Goal: Task Accomplishment & Management: Complete application form

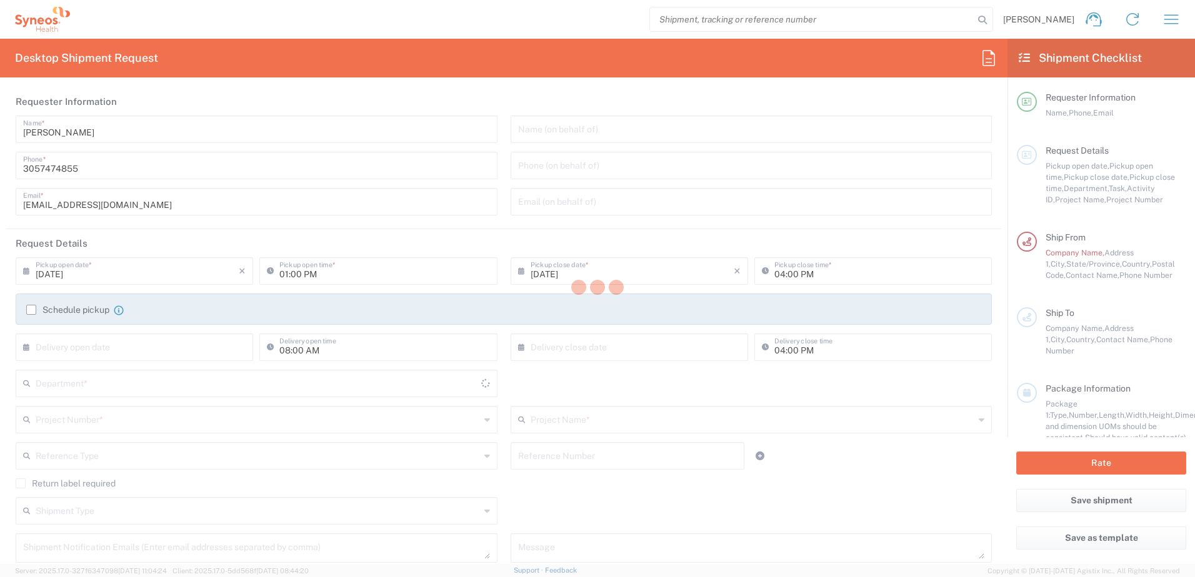
type input "[US_STATE]"
type input "[GEOGRAPHIC_DATA]"
type input "Syneos Health, LLC-Morrisville NC US"
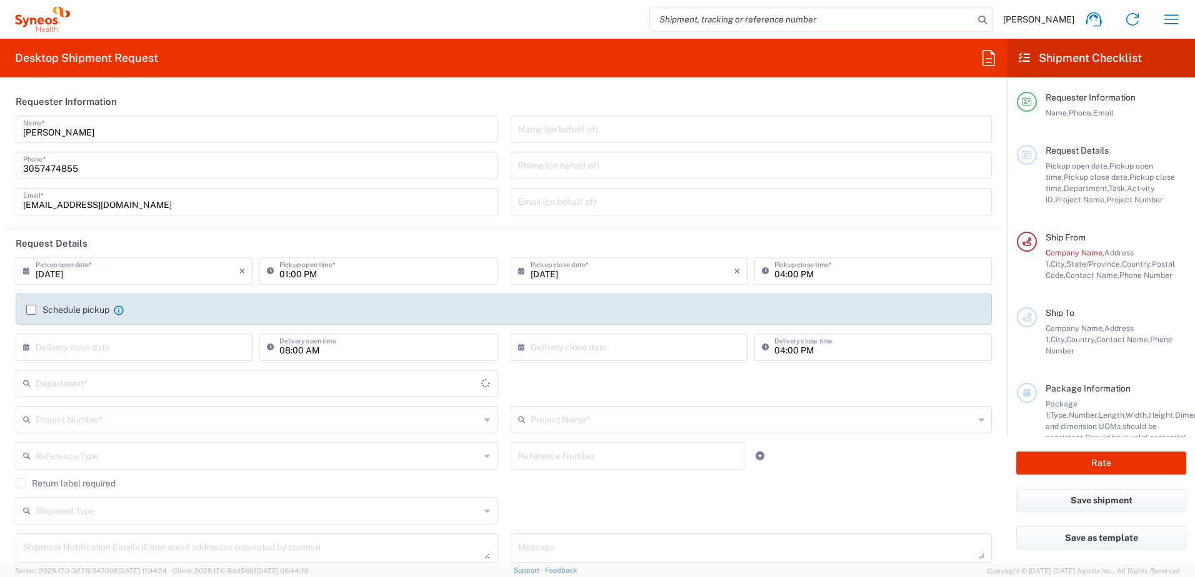
type input "3420"
click at [518, 268] on icon at bounding box center [524, 271] width 12 height 20
click at [518, 273] on icon at bounding box center [524, 271] width 12 height 20
click at [518, 267] on icon at bounding box center [524, 271] width 12 height 20
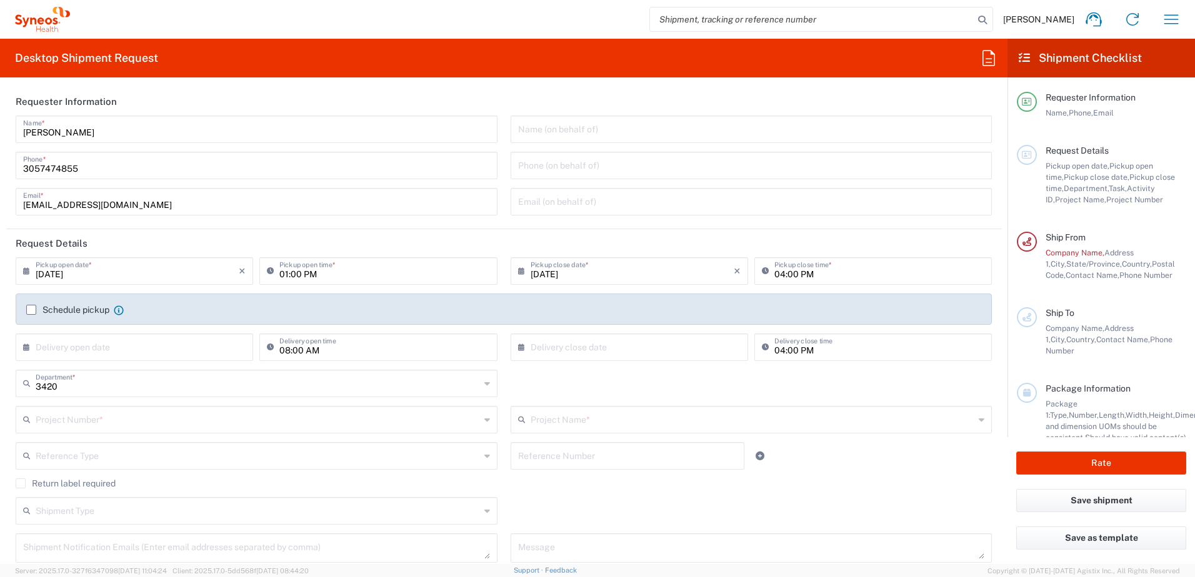
drag, startPoint x: 520, startPoint y: 270, endPoint x: 523, endPoint y: 289, distance: 19.0
click at [519, 270] on icon at bounding box center [524, 271] width 12 height 20
click at [665, 385] on span "22" at bounding box center [661, 384] width 18 height 17
type input "08/22/2025"
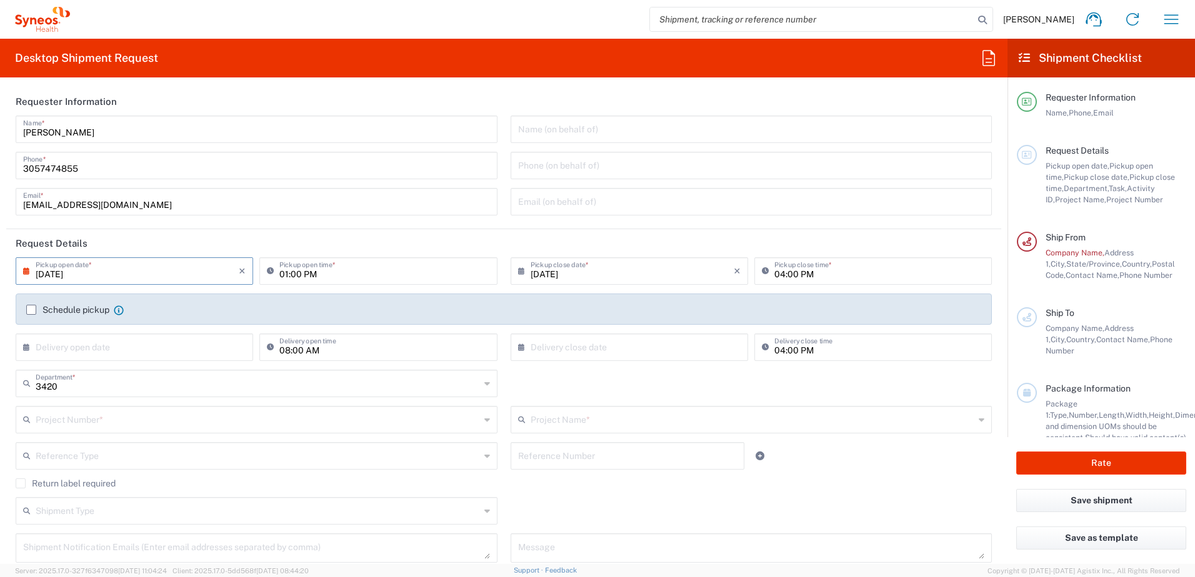
click at [25, 271] on icon at bounding box center [29, 271] width 12 height 20
click at [111, 385] on span "19" at bounding box center [118, 384] width 18 height 17
type input "08/19/2025"
click at [26, 346] on icon at bounding box center [29, 347] width 12 height 20
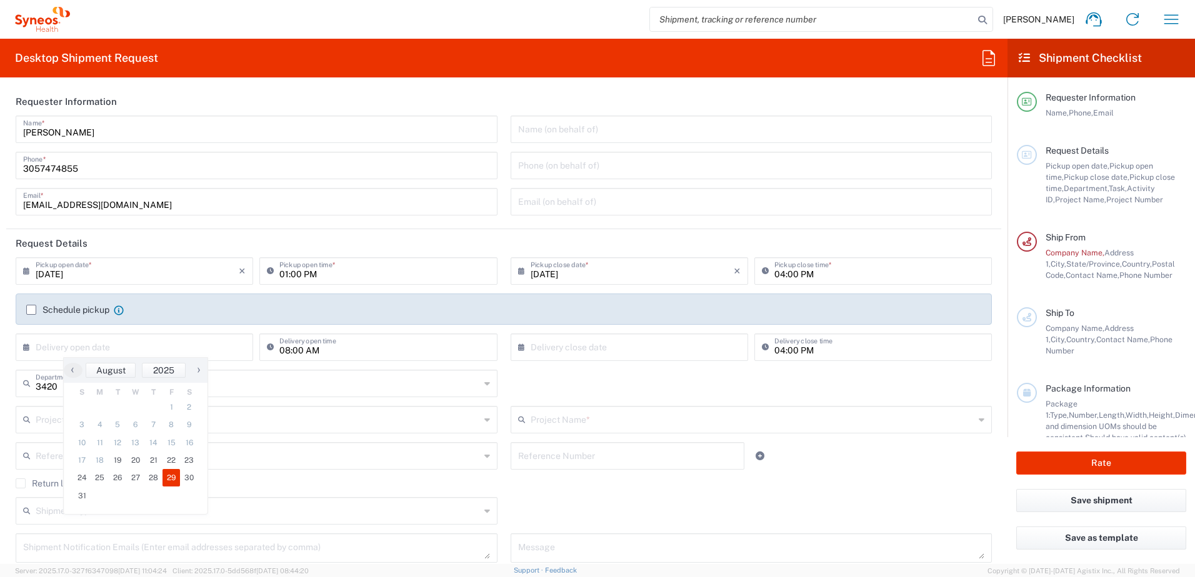
drag, startPoint x: 162, startPoint y: 476, endPoint x: 169, endPoint y: 475, distance: 7.6
click at [169, 475] on span "29" at bounding box center [171, 477] width 18 height 17
type input "08/29/2025"
click at [719, 379] on div "3420 Department * 3420 3000 3100 3109 3110 3111 3112 3125 3130 3135 3136 3150 3…" at bounding box center [503, 388] width 989 height 36
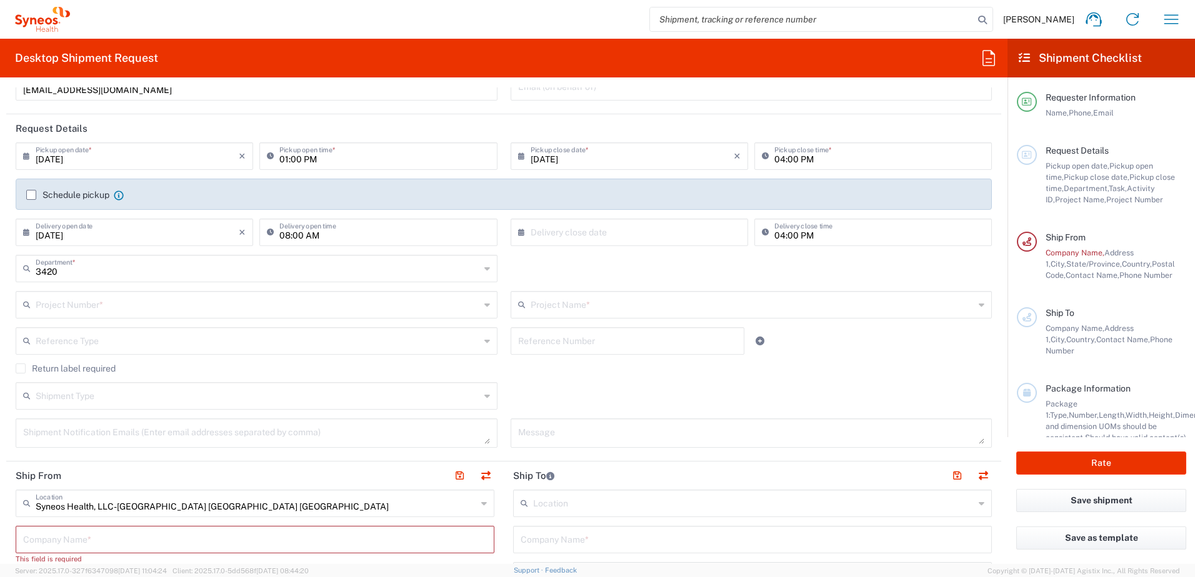
scroll to position [125, 0]
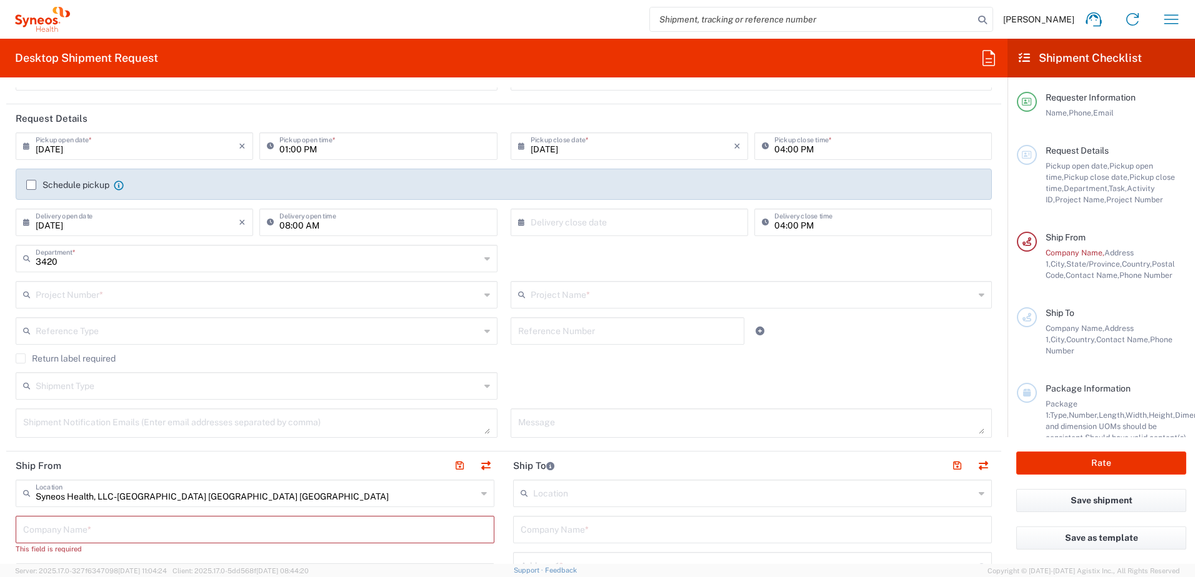
click at [478, 296] on div "Project Number *" at bounding box center [257, 294] width 482 height 27
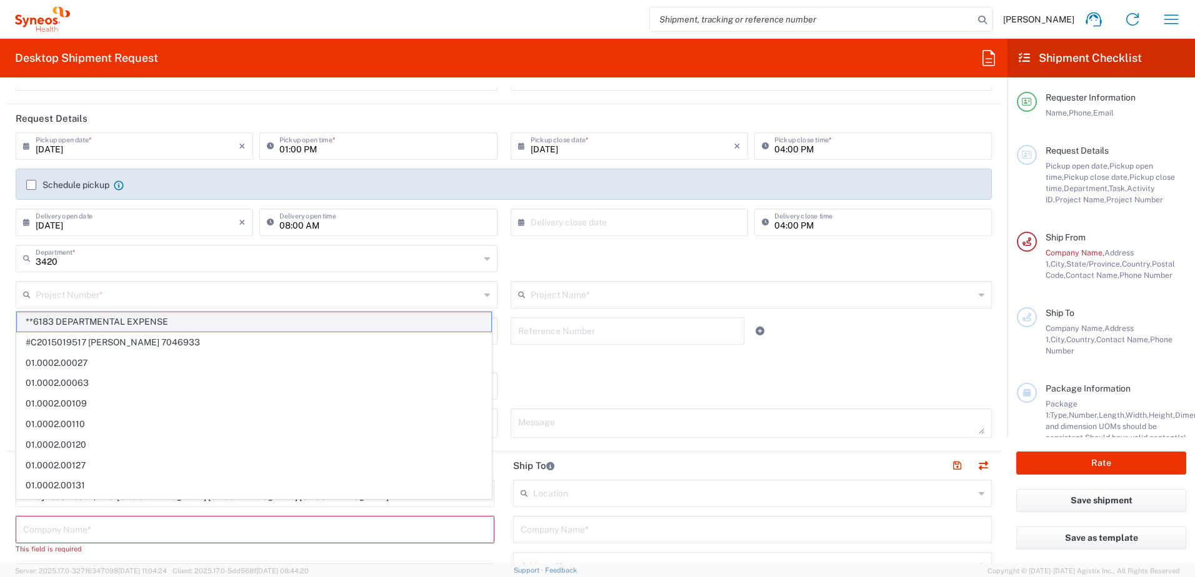
click at [262, 321] on span "**6183 DEPARTMENTAL EXPENSE" at bounding box center [254, 321] width 474 height 19
type input "**6183 DEPARTMENTAL EXPENSE"
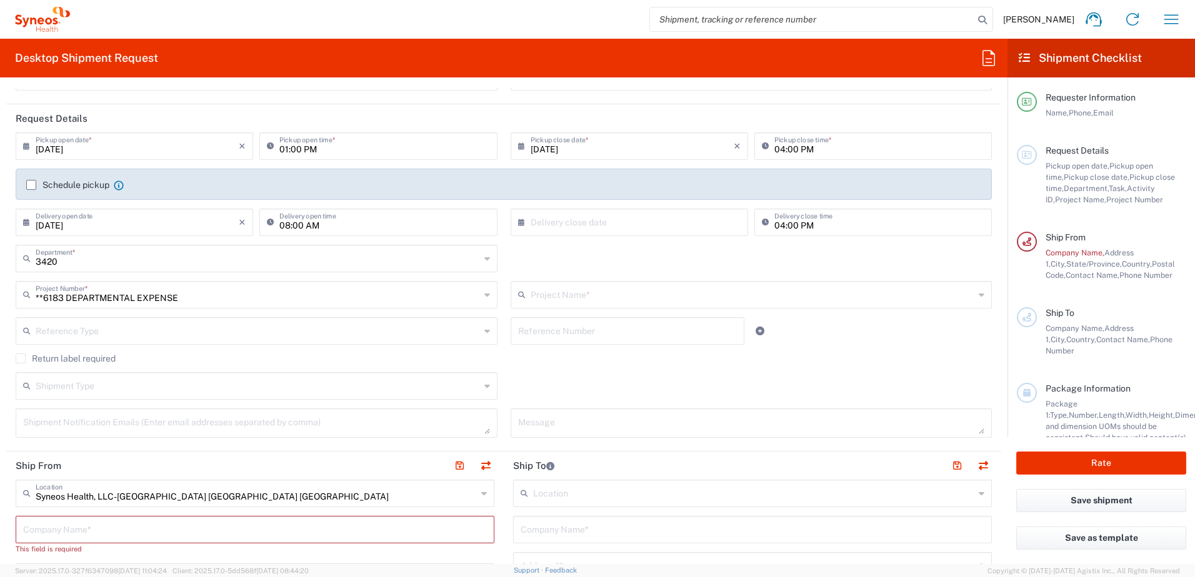
type input "6183"
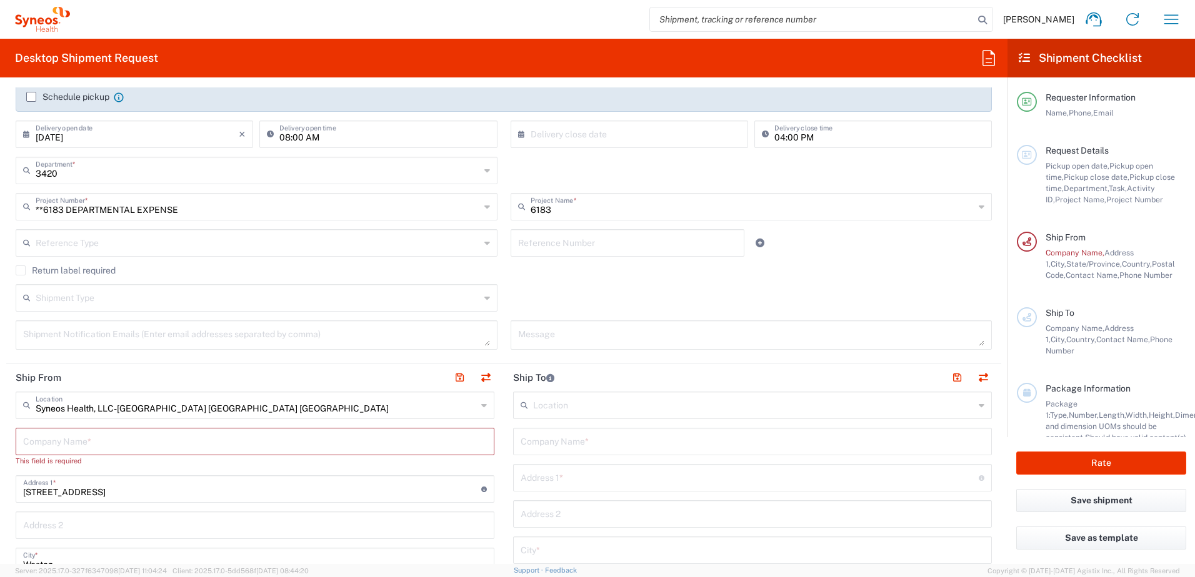
scroll to position [250, 0]
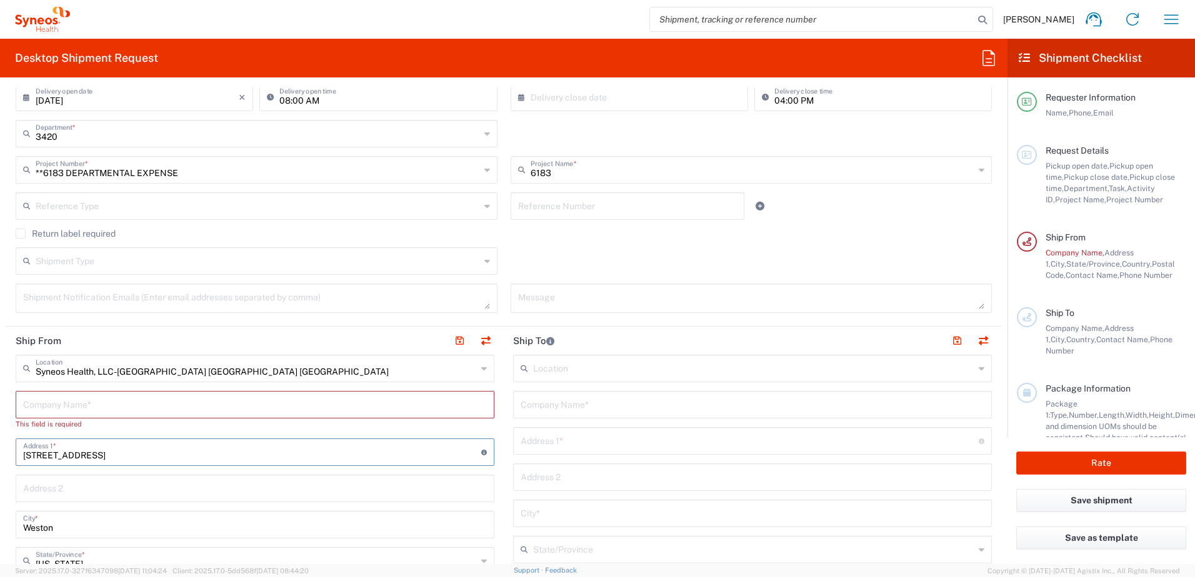
drag, startPoint x: 191, startPoint y: 455, endPoint x: 490, endPoint y: 400, distance: 304.2
click at [191, 455] on input "1273 Seagrape Cir" at bounding box center [252, 451] width 458 height 22
drag, startPoint x: 579, startPoint y: 374, endPoint x: 655, endPoint y: 422, distance: 90.1
click at [579, 374] on input "text" at bounding box center [753, 368] width 441 height 22
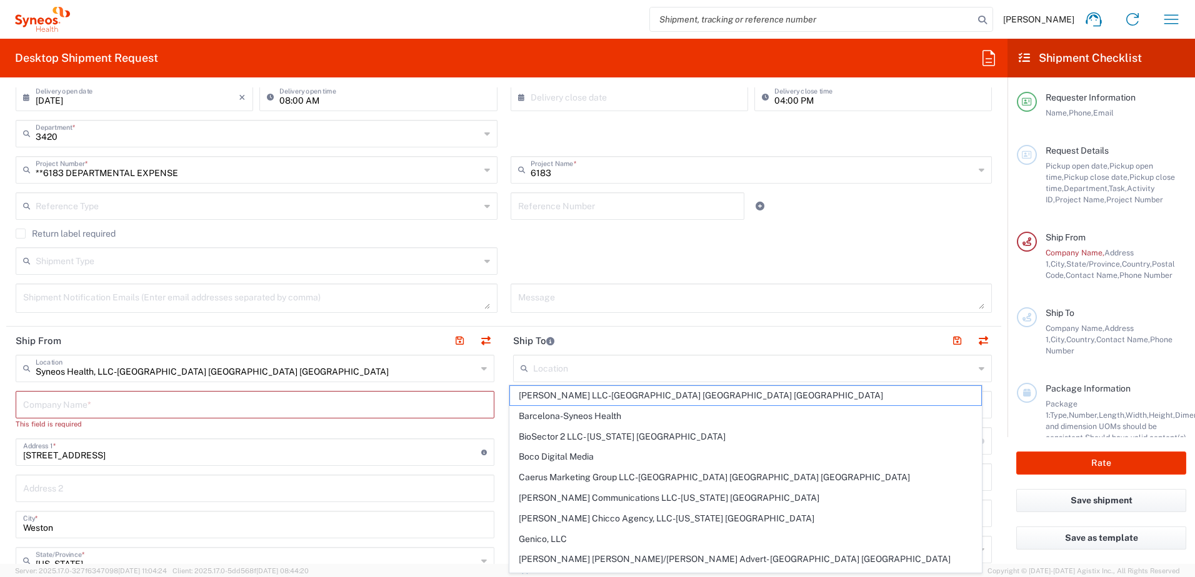
drag, startPoint x: 767, startPoint y: 326, endPoint x: 107, endPoint y: 418, distance: 666.8
click at [768, 326] on agx-form-section "Request Details 08/19/2025 × Pickup open date * Cancel Apply 01:00 PM Pickup op…" at bounding box center [503, 152] width 995 height 347
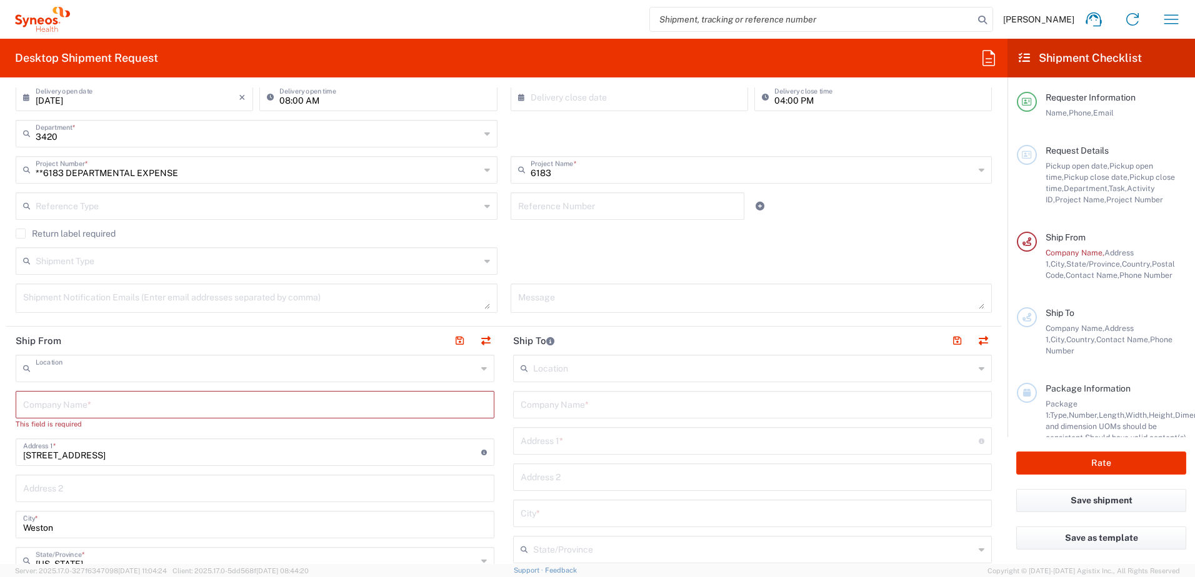
click at [146, 373] on input "text" at bounding box center [256, 368] width 441 height 22
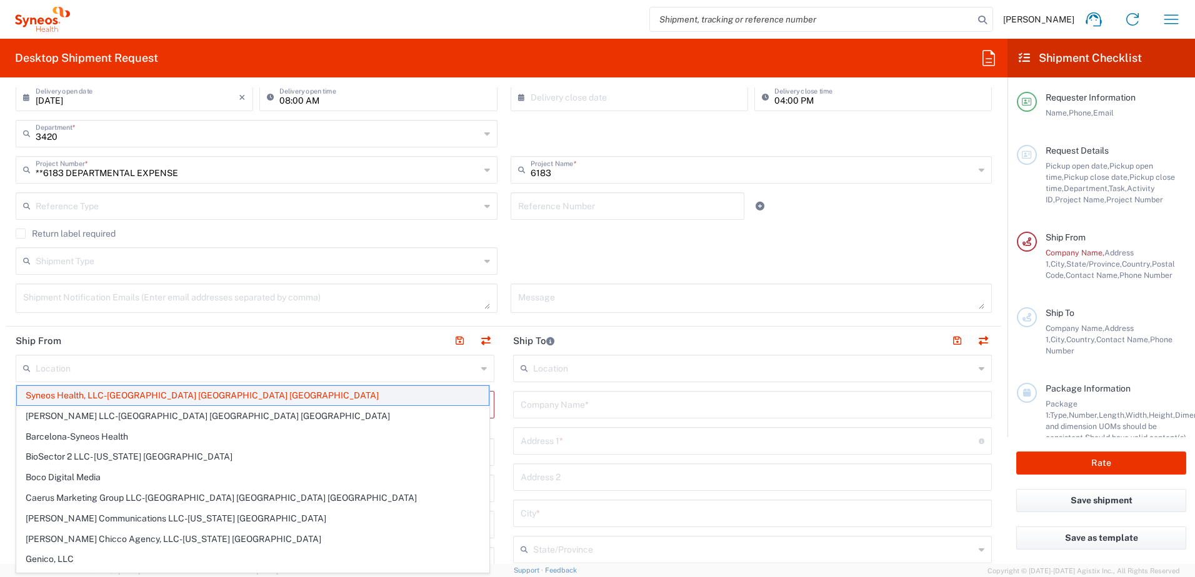
click at [139, 394] on span "Syneos Health, LLC-Morrisville NC US" at bounding box center [253, 395] width 472 height 19
click at [139, 394] on input "text" at bounding box center [255, 404] width 464 height 22
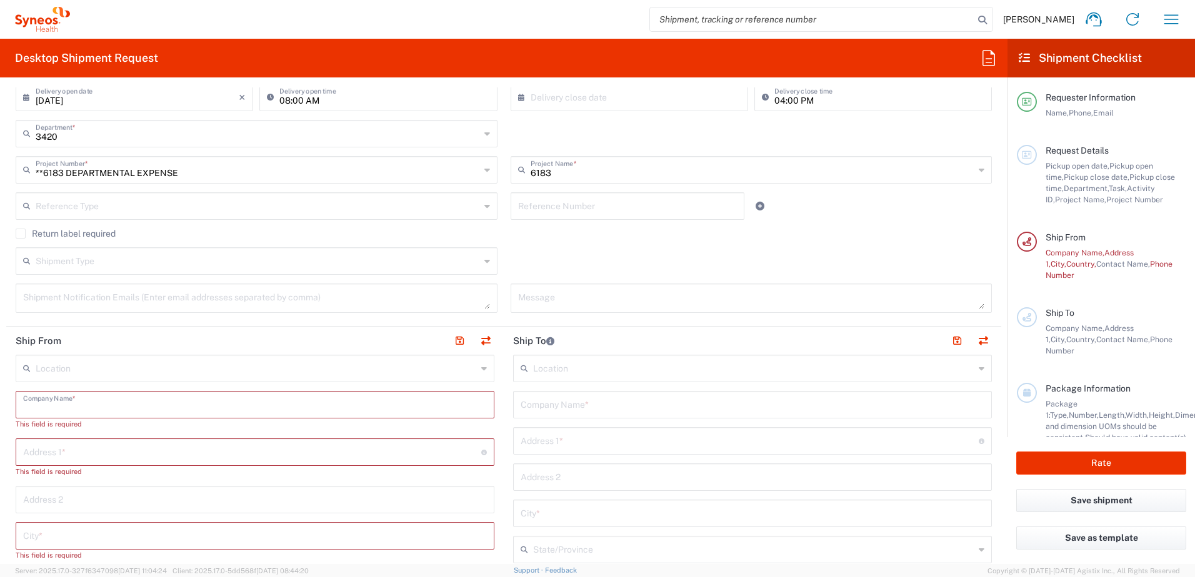
click at [419, 401] on input "text" at bounding box center [255, 404] width 464 height 22
click at [342, 368] on input "text" at bounding box center [256, 368] width 441 height 22
type input "s"
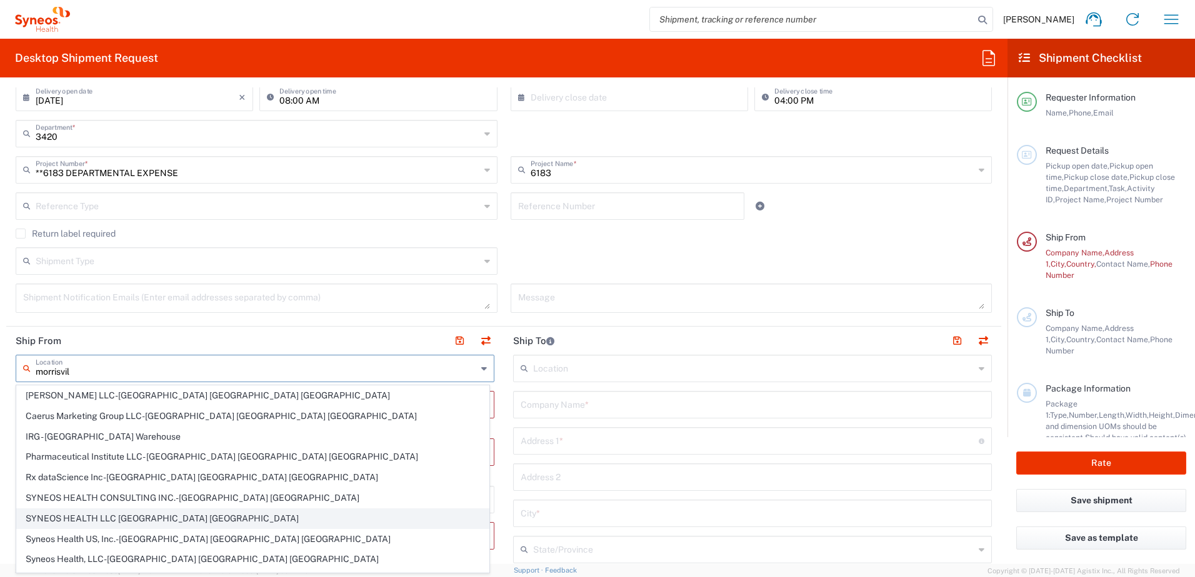
click at [166, 519] on span "SYNEOS HEALTH LLC Morrisville NC" at bounding box center [253, 518] width 472 height 19
type input "SYNEOS HEALTH LLC Morrisville NC"
type input "SYNEOS HEALTH LLC"
type input "1030 SYNC ST"
type input "Morrisville"
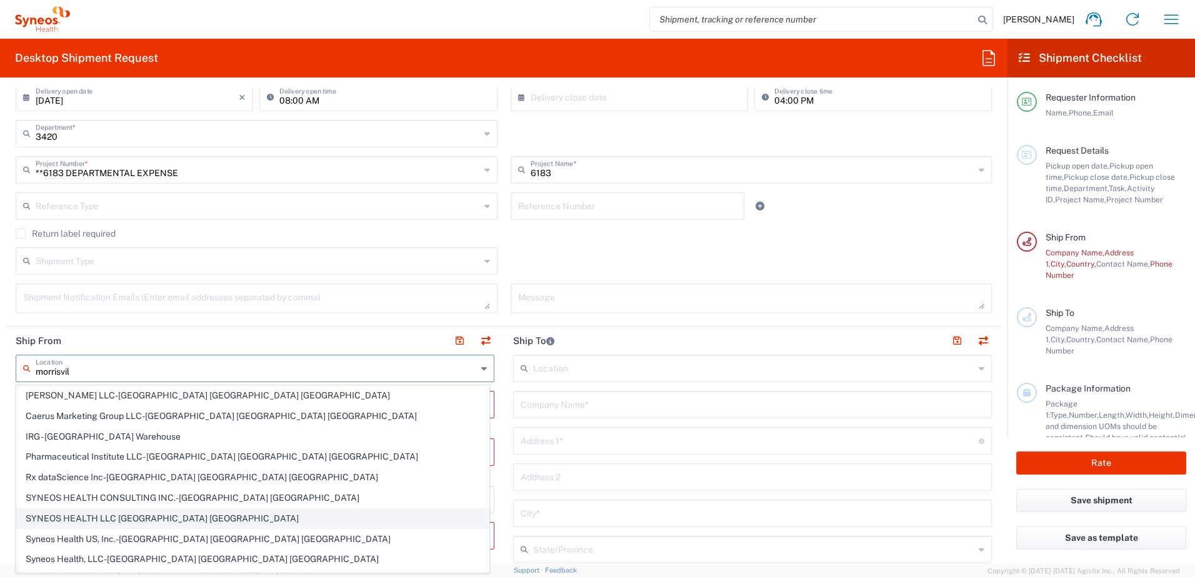
type input "United States"
type input "27560"
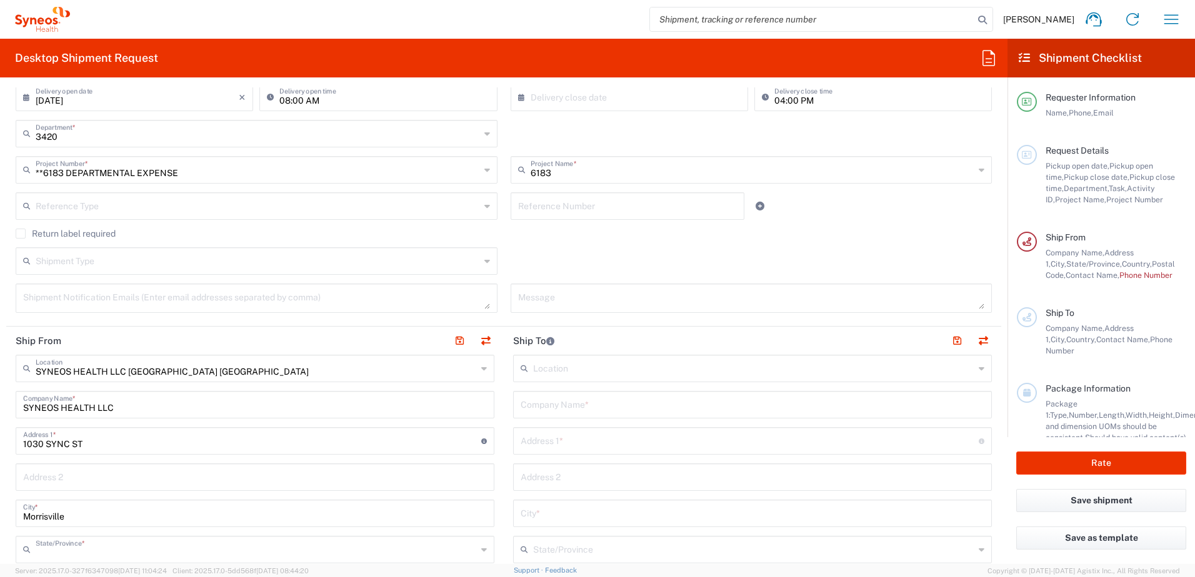
type input "North Carolina"
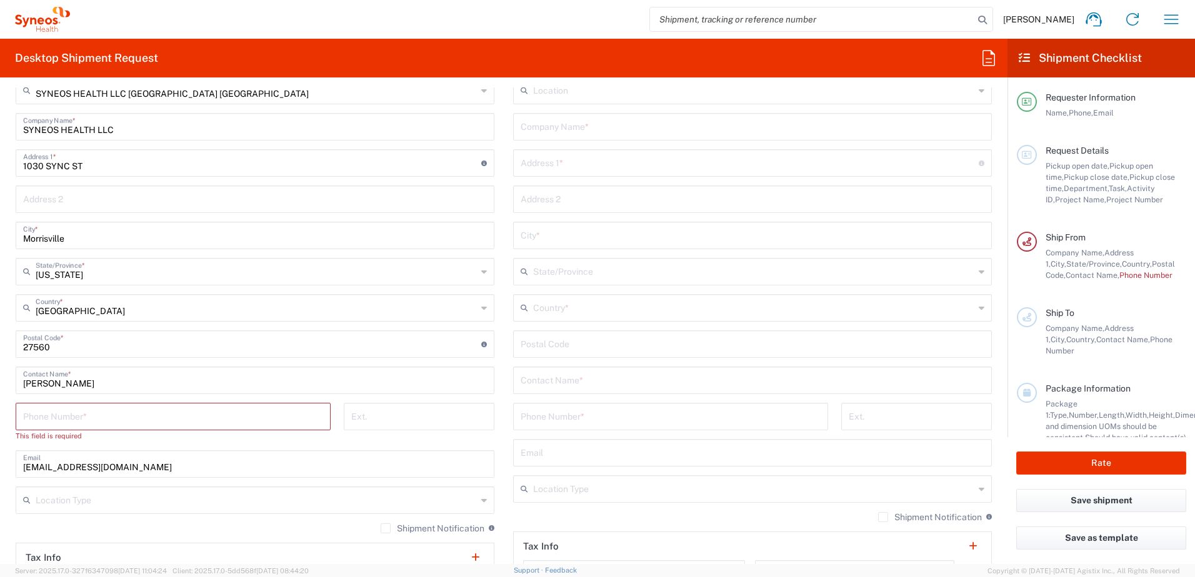
scroll to position [562, 0]
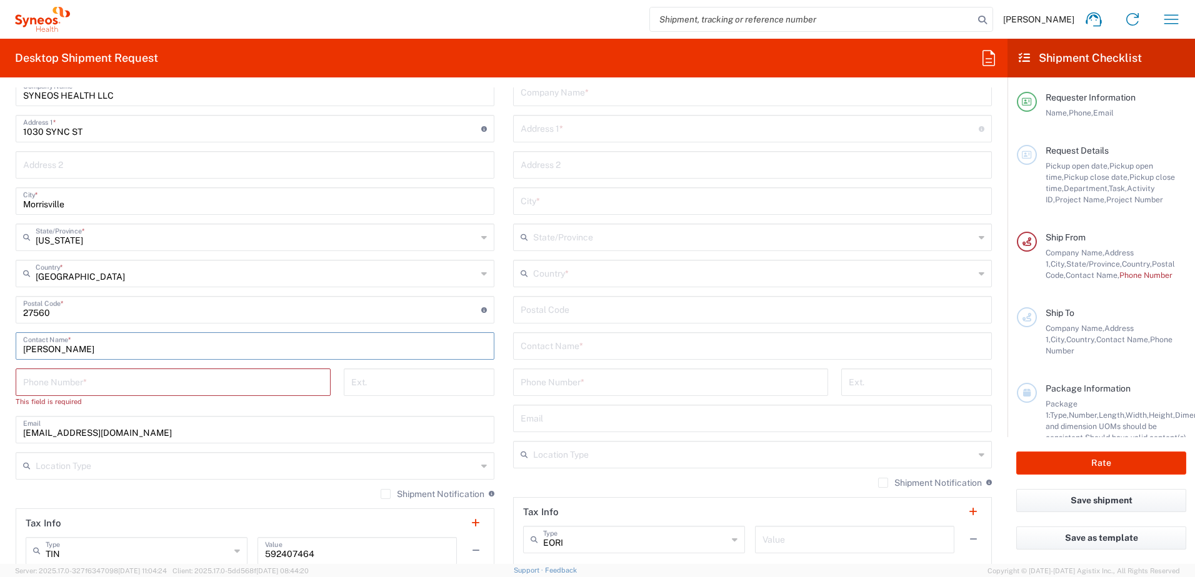
drag, startPoint x: 99, startPoint y: 351, endPoint x: 3, endPoint y: 361, distance: 96.7
click at [2, 361] on form "Requester Information Viktoriia Golikova Name * 3057474855 Phone * viktoriia.go…" at bounding box center [503, 325] width 1007 height 477
type input "Darrion Campbell-Walker"
click at [74, 384] on input "tel" at bounding box center [173, 382] width 300 height 22
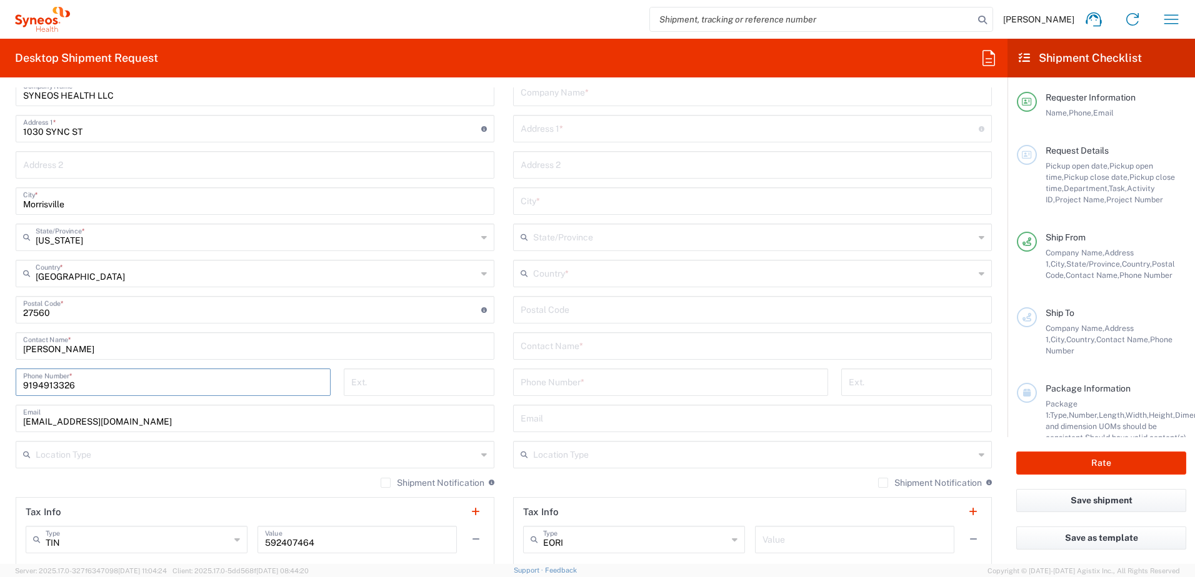
type input "9194913326"
click at [296, 468] on div "Location Type" at bounding box center [255, 454] width 479 height 27
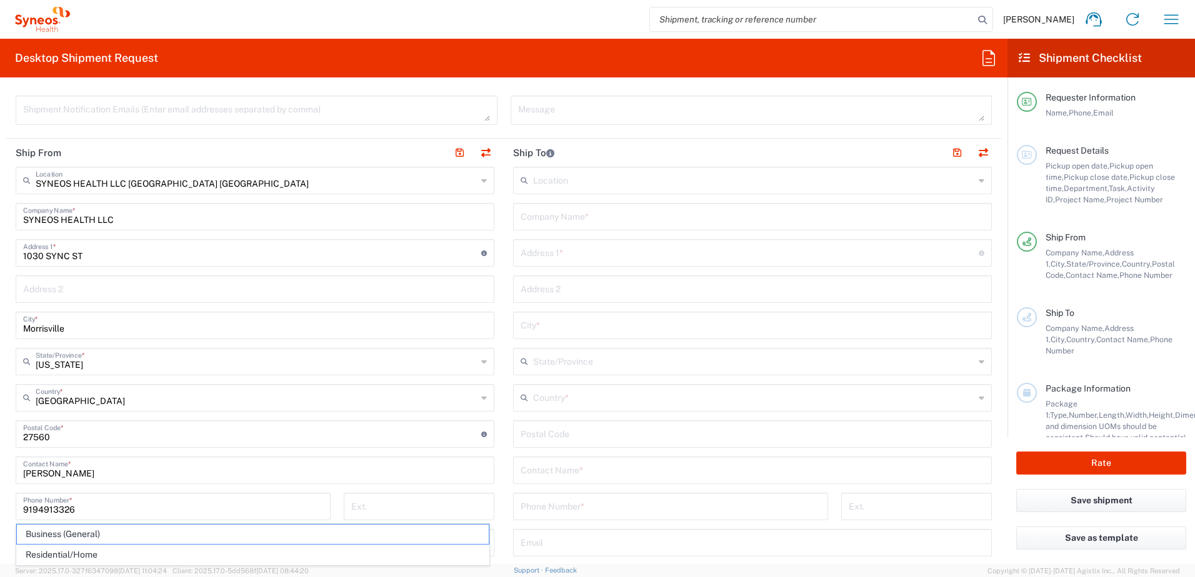
scroll to position [437, 0]
click at [648, 196] on div "Location Addison Whitney LLC-Morrisvile NC US Barcelona-Syneos Health BioSector…" at bounding box center [752, 429] width 479 height 525
click at [560, 221] on input "text" at bounding box center [752, 217] width 464 height 22
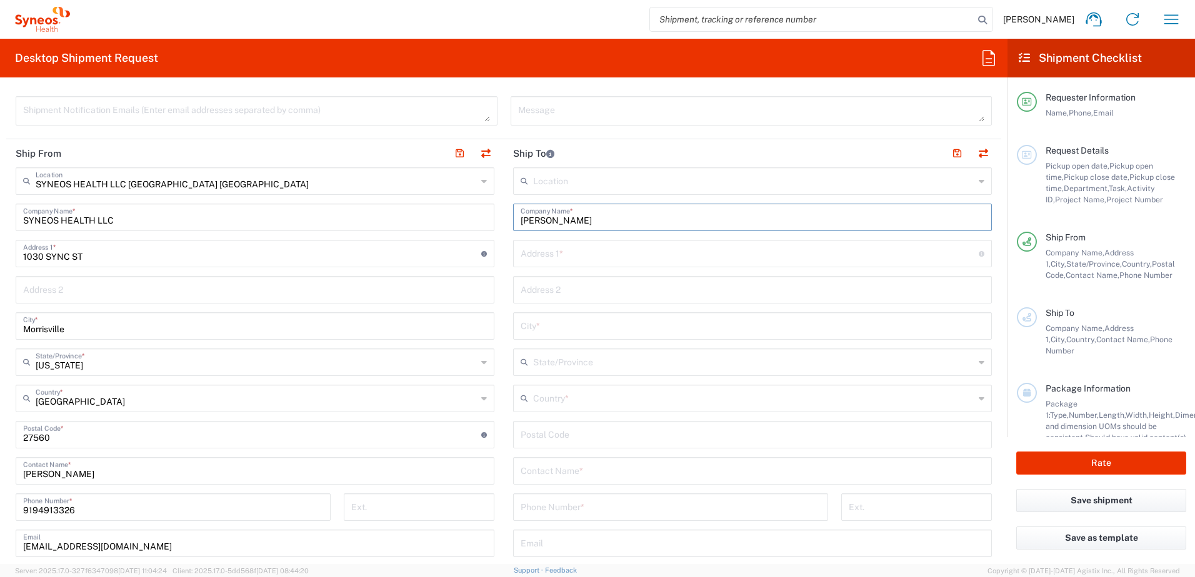
type input "Viktoriia Golikova"
drag, startPoint x: 537, startPoint y: 255, endPoint x: 545, endPoint y: 258, distance: 8.1
click at [537, 255] on input "text" at bounding box center [749, 253] width 458 height 22
type input "1273 Seagrape Cir"
type input "Weston"
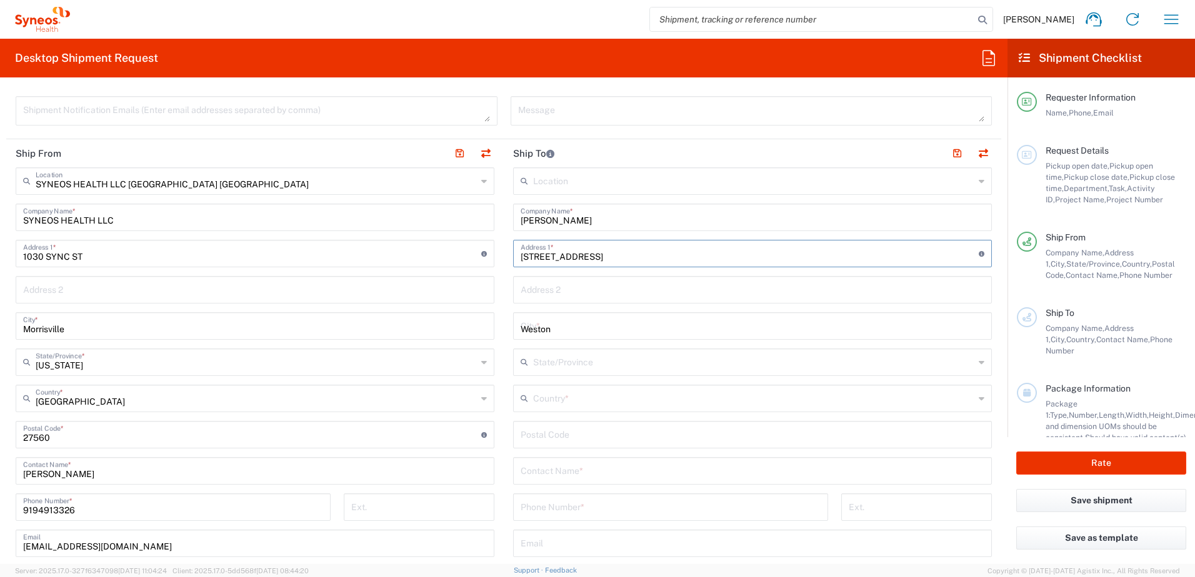
type input "FL"
type input "United States"
type input "33326"
type input "3057474855"
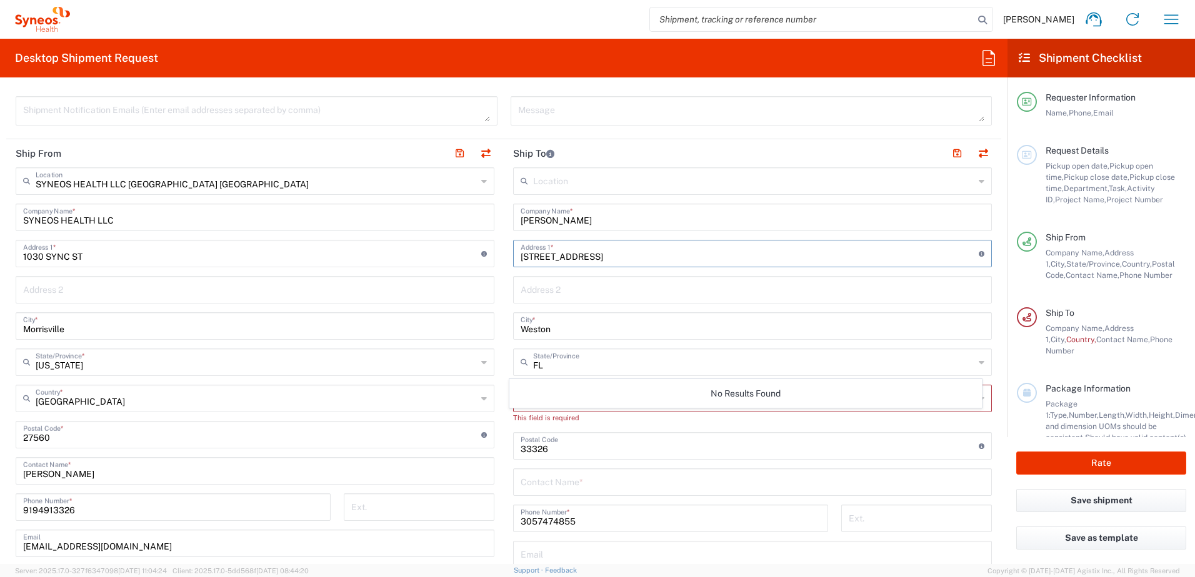
drag, startPoint x: 559, startPoint y: 365, endPoint x: 572, endPoint y: 367, distance: 12.7
click at [559, 365] on input "FL" at bounding box center [753, 362] width 441 height 22
type input "Florida"
type input "Medium Box"
type input "5"
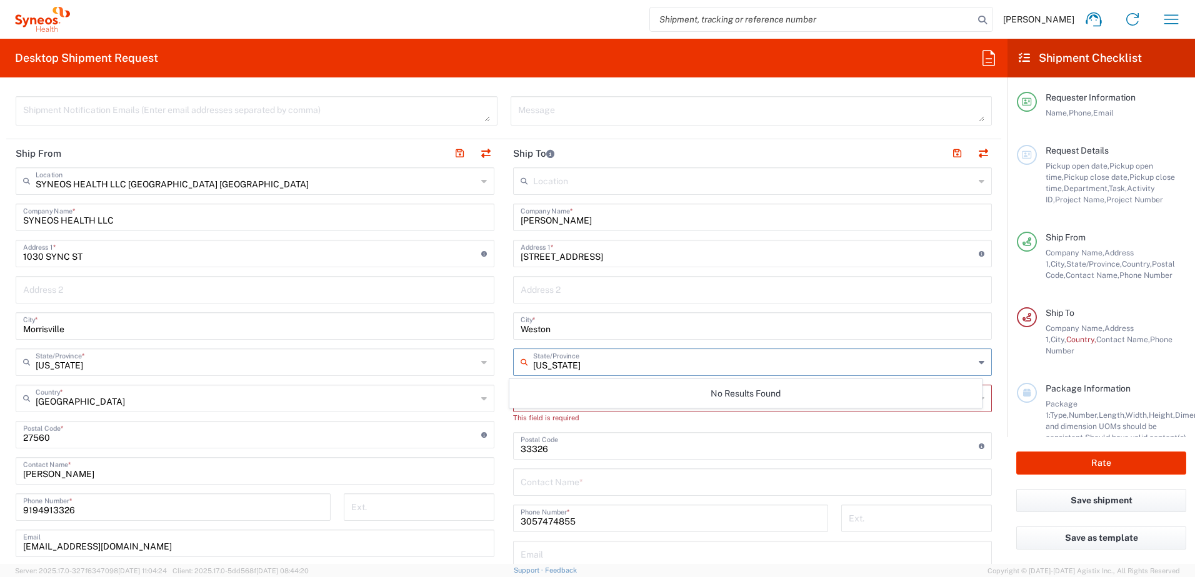
type input "Florida"
click at [799, 264] on input "1273 Seagrape Cir" at bounding box center [749, 253] width 458 height 22
click at [875, 485] on input "text" at bounding box center [752, 481] width 464 height 22
click at [542, 483] on input "text" at bounding box center [752, 481] width 464 height 22
click at [525, 364] on div "Florida State/Province" at bounding box center [752, 362] width 479 height 27
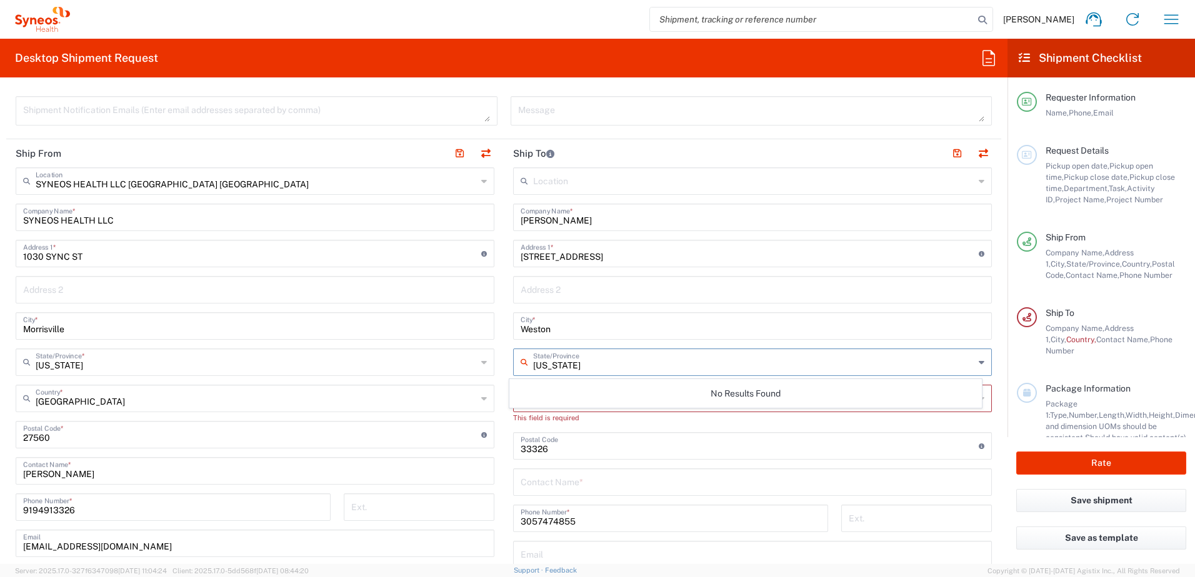
click at [978, 363] on icon at bounding box center [981, 362] width 6 height 20
click at [978, 362] on icon at bounding box center [981, 362] width 6 height 20
type input "F"
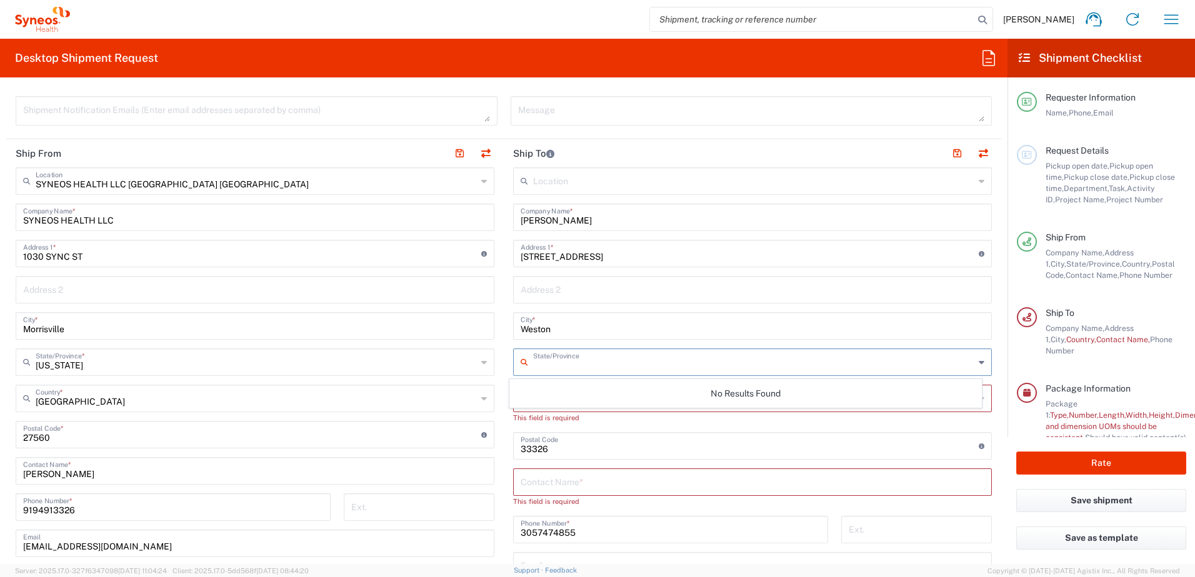
drag, startPoint x: 731, startPoint y: 296, endPoint x: 939, endPoint y: 337, distance: 212.1
click at [731, 296] on input "text" at bounding box center [752, 289] width 464 height 22
click at [708, 490] on input "text" at bounding box center [752, 481] width 464 height 22
type input "Viktoriia Golikova"
click at [978, 396] on icon at bounding box center [981, 399] width 6 height 20
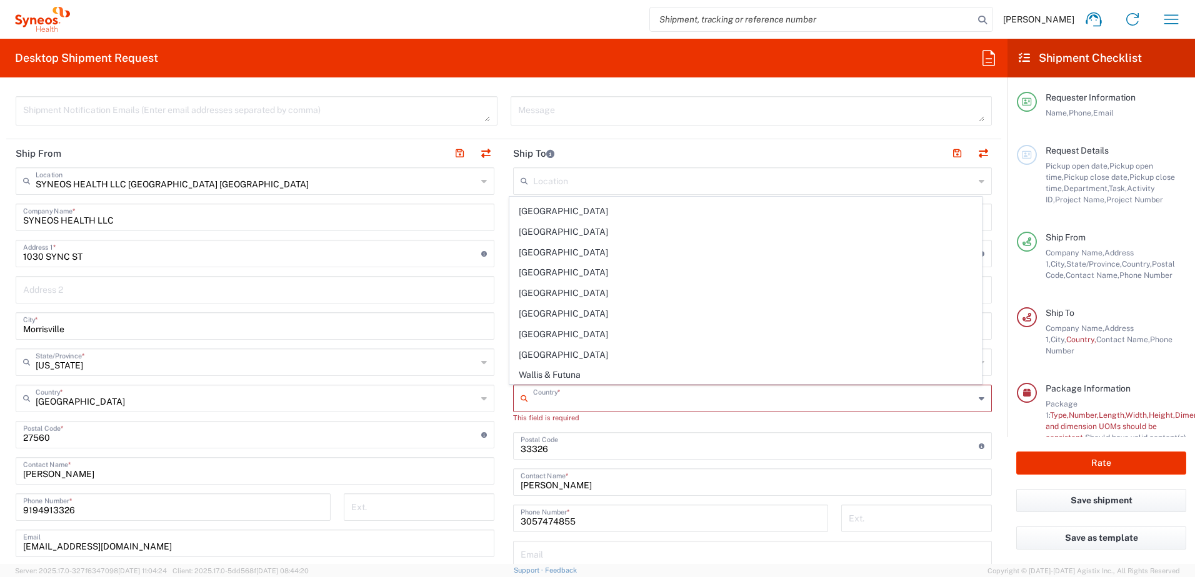
scroll to position [4687, 0]
click at [642, 373] on span "United States" at bounding box center [746, 376] width 472 height 19
type input "United States"
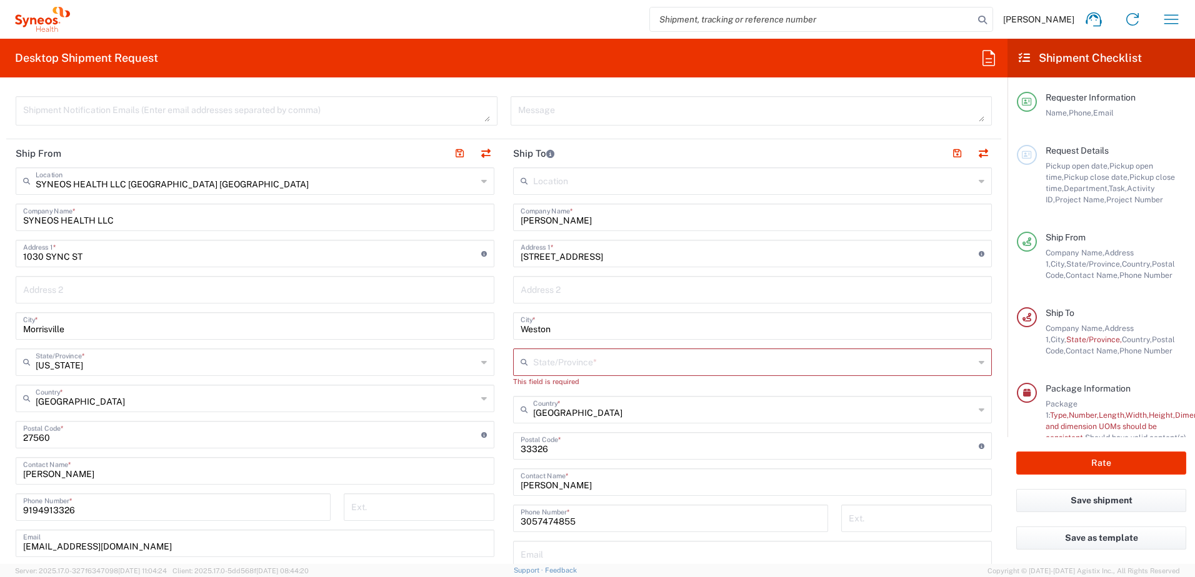
click at [978, 366] on icon at bounding box center [981, 362] width 6 height 20
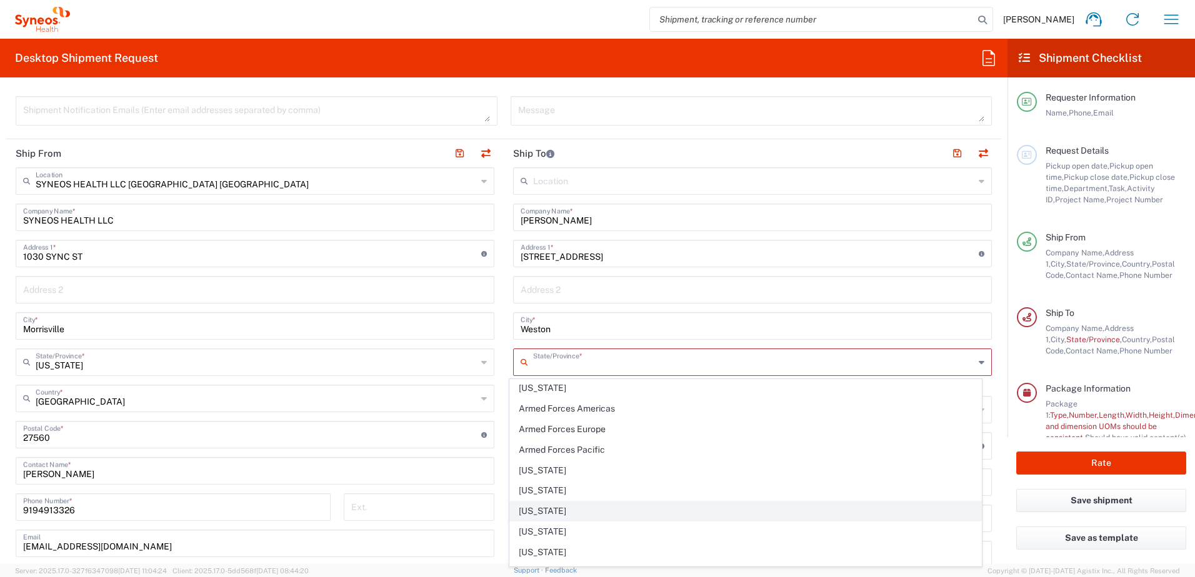
scroll to position [125, 0]
click at [654, 507] on span "Florida" at bounding box center [746, 510] width 472 height 19
type input "Florida"
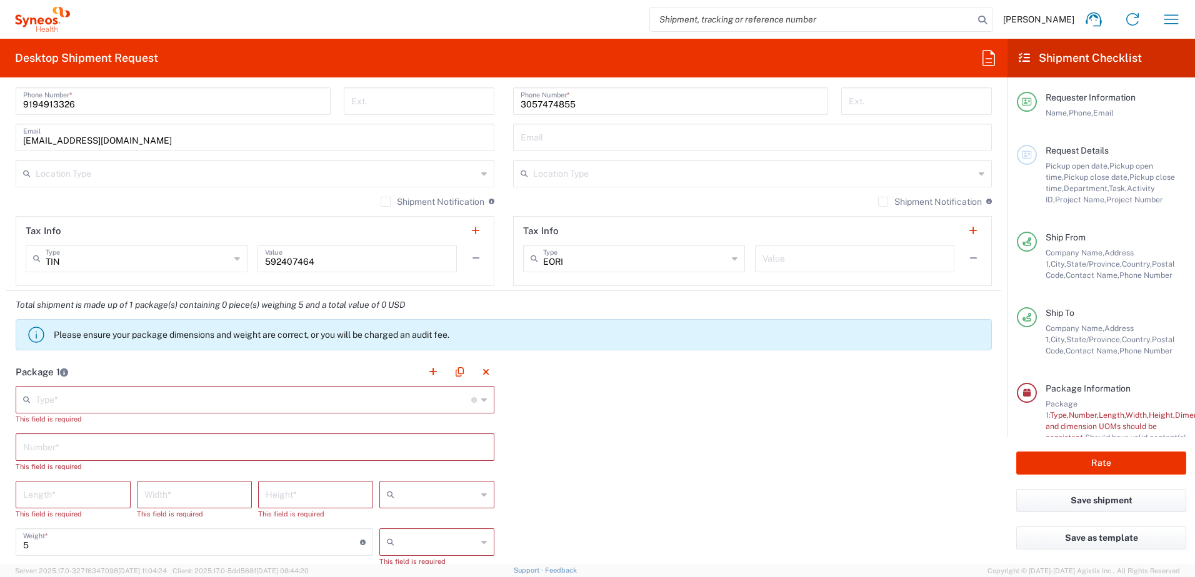
scroll to position [875, 0]
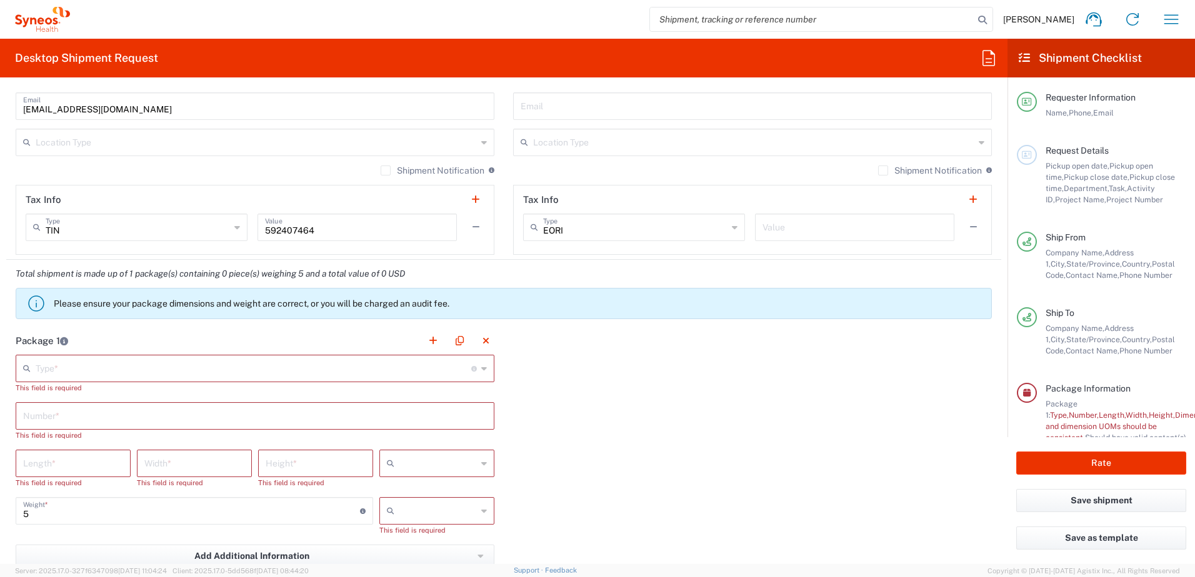
click at [481, 367] on icon at bounding box center [484, 369] width 6 height 20
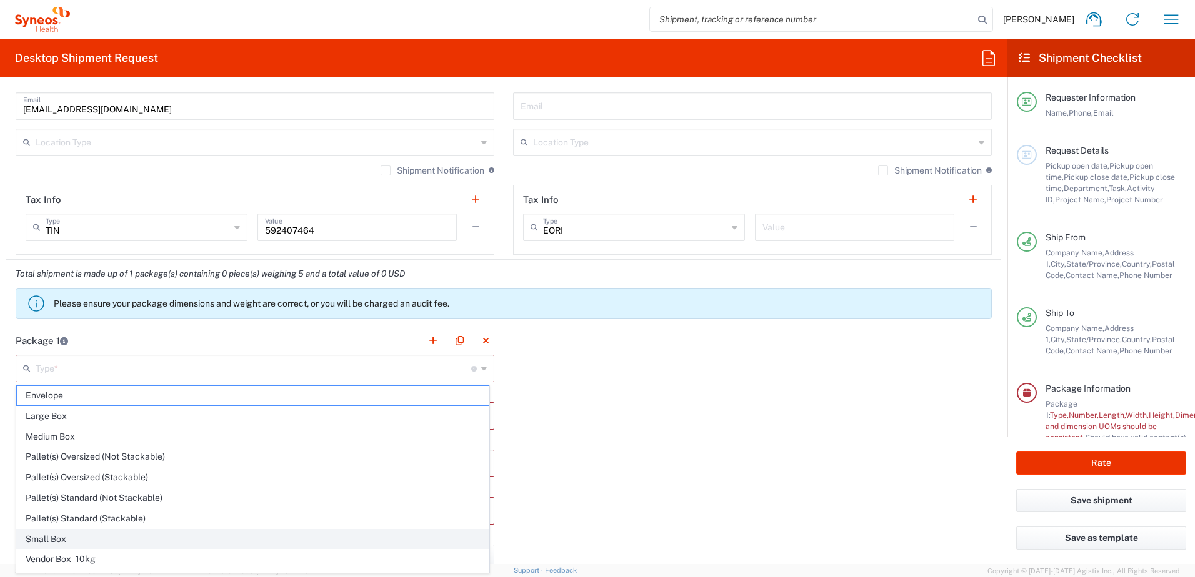
click at [224, 537] on span "Small Box" at bounding box center [253, 539] width 472 height 19
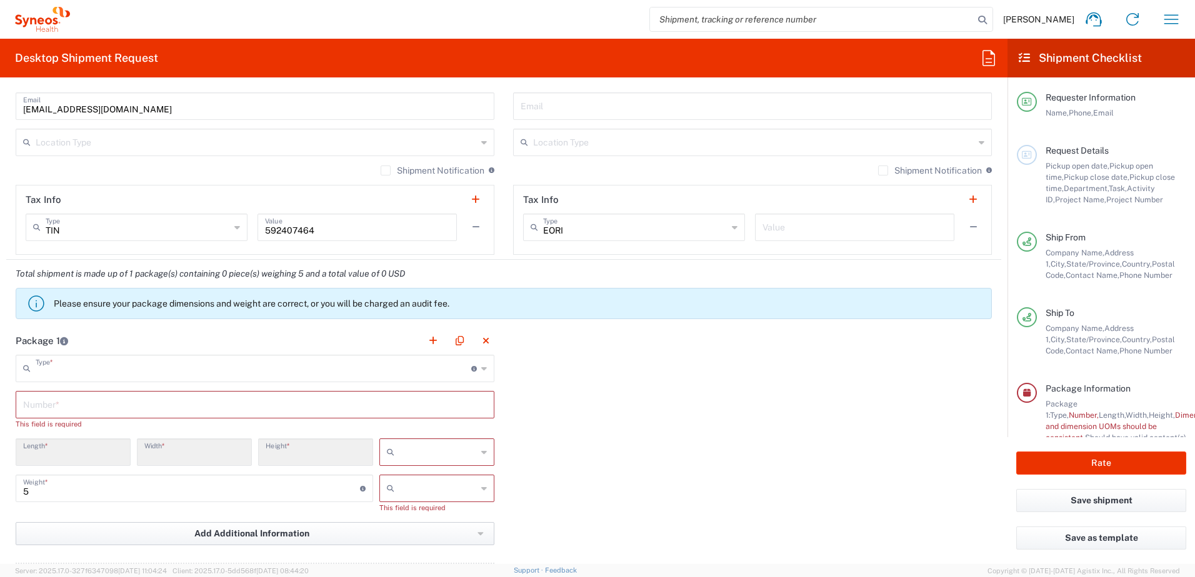
type input "Small Box"
type input "12.25"
type input "11"
type input "1.5"
type input "in"
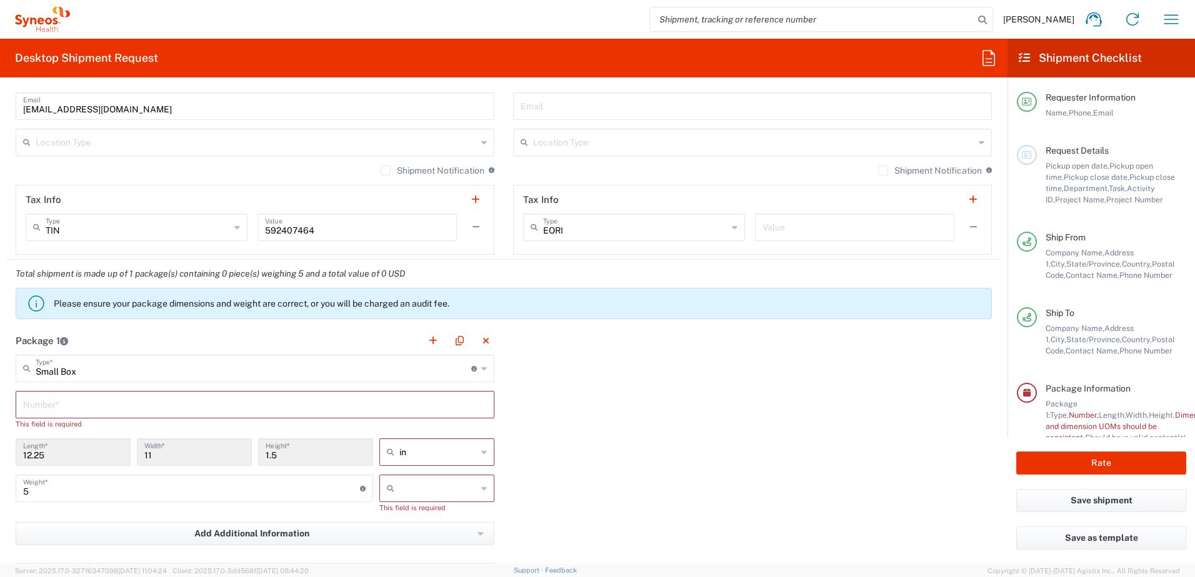
click at [704, 470] on div "Package 1 Small Box Type * Material used to package goods Envelope Large Box Me…" at bounding box center [503, 475] width 995 height 297
click at [481, 487] on icon at bounding box center [484, 489] width 6 height 20
click at [443, 537] on span "lbs" at bounding box center [432, 536] width 111 height 19
type input "lbs"
drag, startPoint x: 49, startPoint y: 489, endPoint x: -1, endPoint y: 482, distance: 50.5
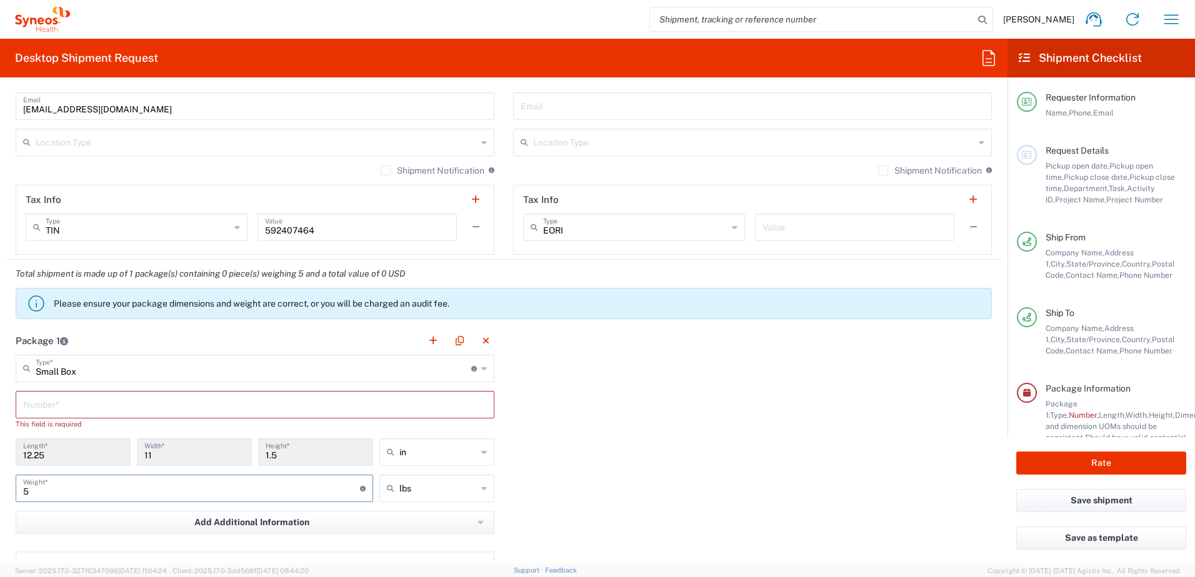
click at [0, 482] on html "Viktoriia Golikova Home Shipment estimator Shipment tracking Desktop shipment r…" at bounding box center [597, 288] width 1195 height 577
type input "3"
click at [707, 476] on div "Package 1 Small Box Type * Material used to package goods Envelope Large Box Me…" at bounding box center [503, 470] width 995 height 286
click at [136, 405] on input "text" at bounding box center [255, 404] width 464 height 22
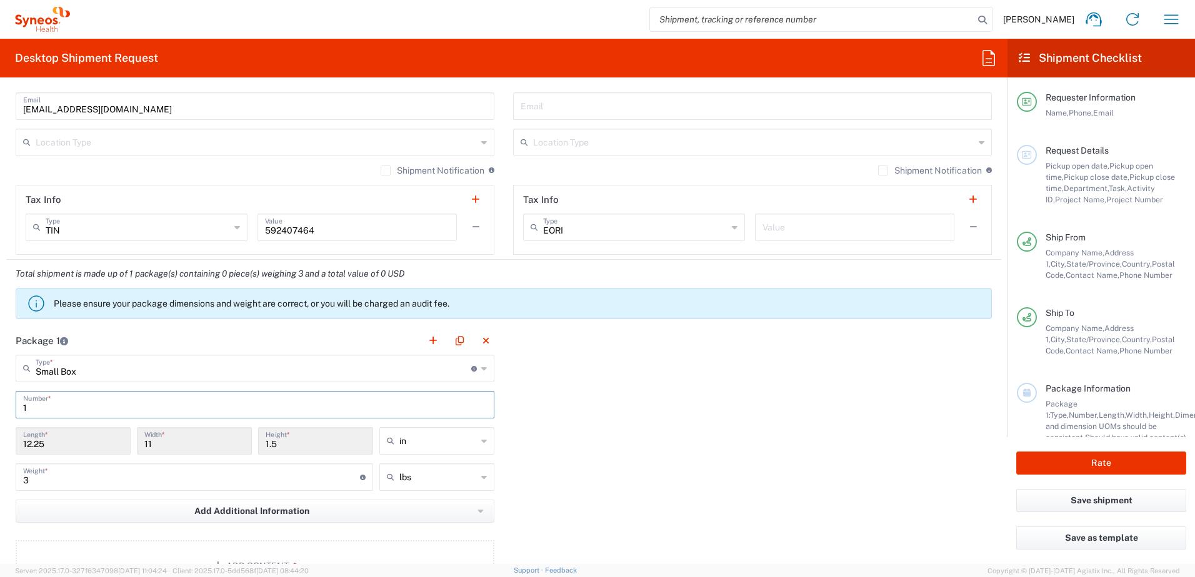
type input "1"
click at [712, 440] on div "Package 1 Small Box Type * Material used to package goods Envelope Large Box Me…" at bounding box center [503, 464] width 995 height 274
click at [683, 424] on div "Package 1 Small Box Type * Material used to package goods Envelope Large Box Me…" at bounding box center [503, 464] width 995 height 274
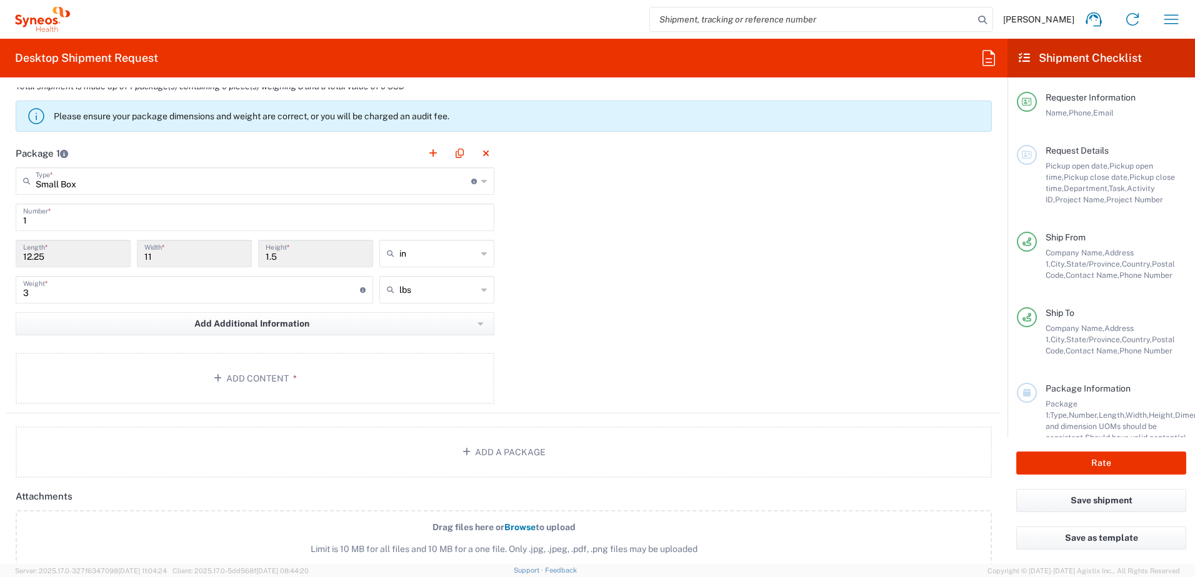
scroll to position [1125, 0]
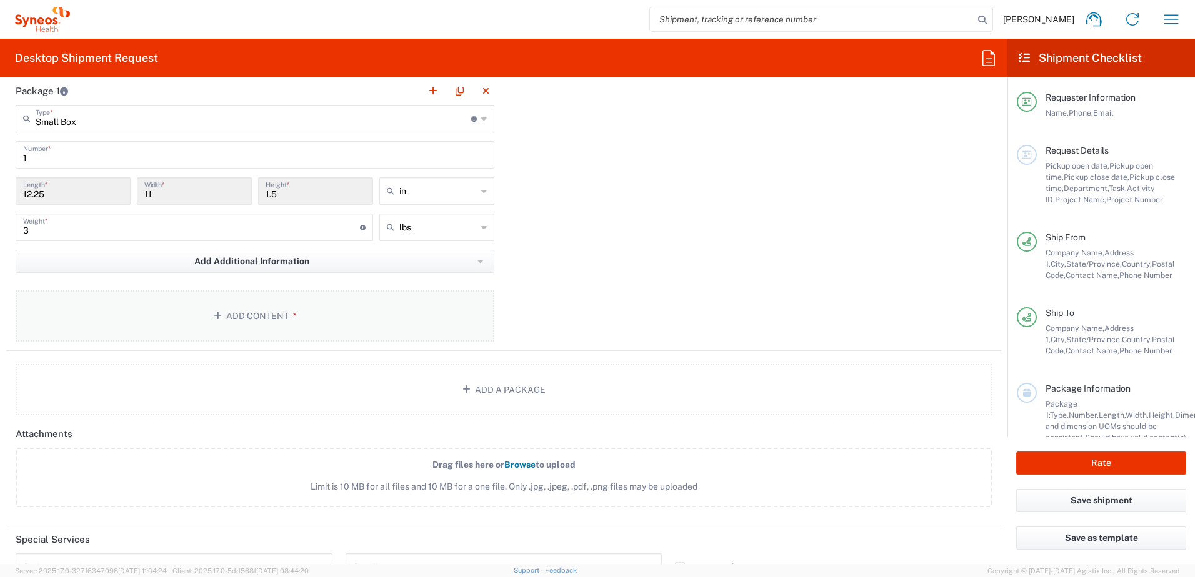
click at [262, 319] on button "Add Content *" at bounding box center [255, 316] width 479 height 51
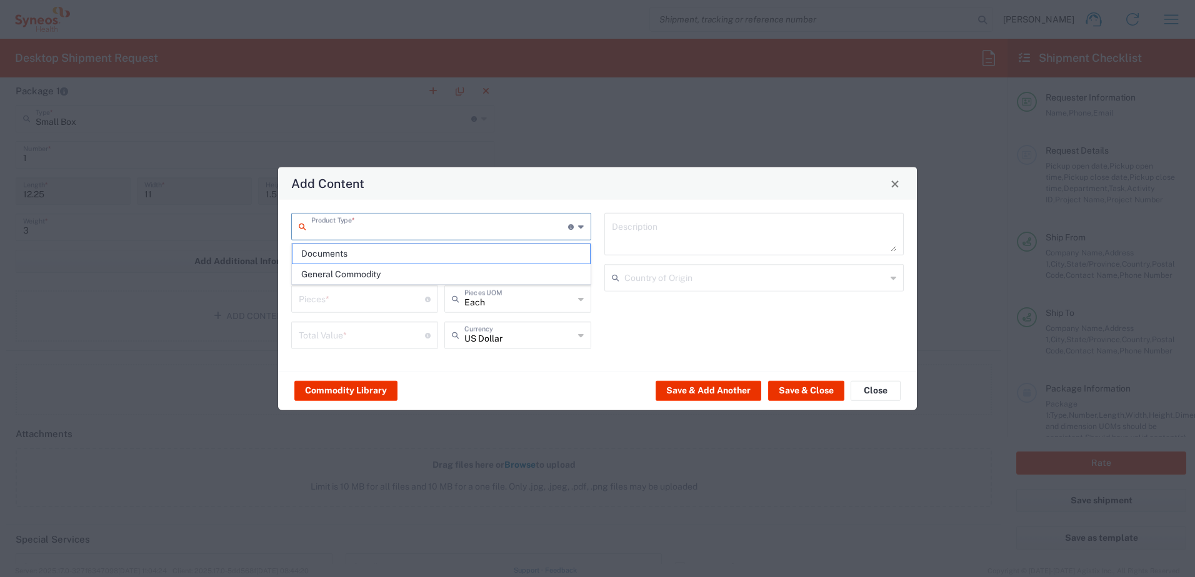
click at [503, 226] on input "text" at bounding box center [439, 226] width 257 height 22
click at [371, 272] on span "General Commodity" at bounding box center [440, 274] width 297 height 19
type input "General Commodity"
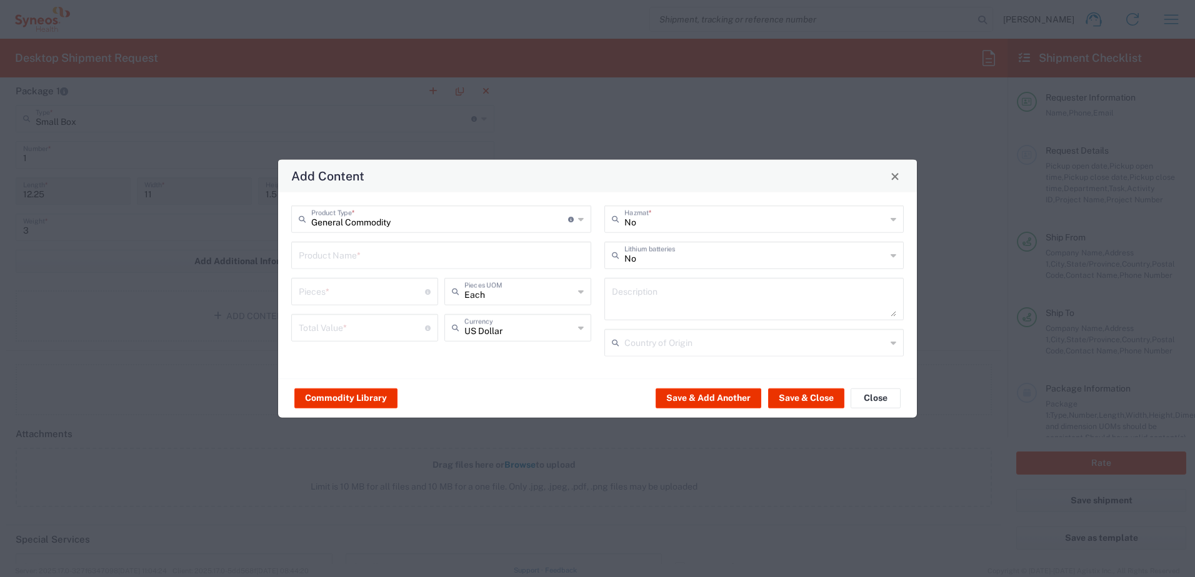
click at [342, 256] on input "text" at bounding box center [441, 255] width 285 height 22
type input "Office supplies"
click at [326, 290] on input "number" at bounding box center [362, 291] width 126 height 22
type input "1"
click at [309, 332] on input "number" at bounding box center [362, 327] width 126 height 22
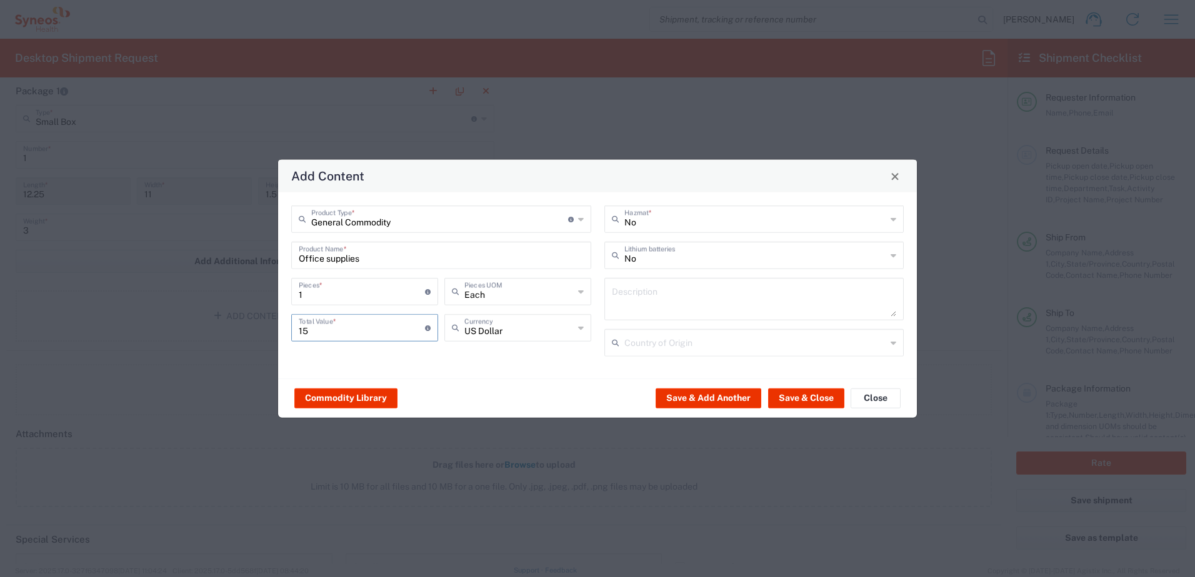
type input "15"
click at [457, 394] on div "Commodity Library Save & Add Another Save & Close Close" at bounding box center [597, 398] width 639 height 39
click at [809, 393] on button "Save & Close" at bounding box center [806, 398] width 76 height 20
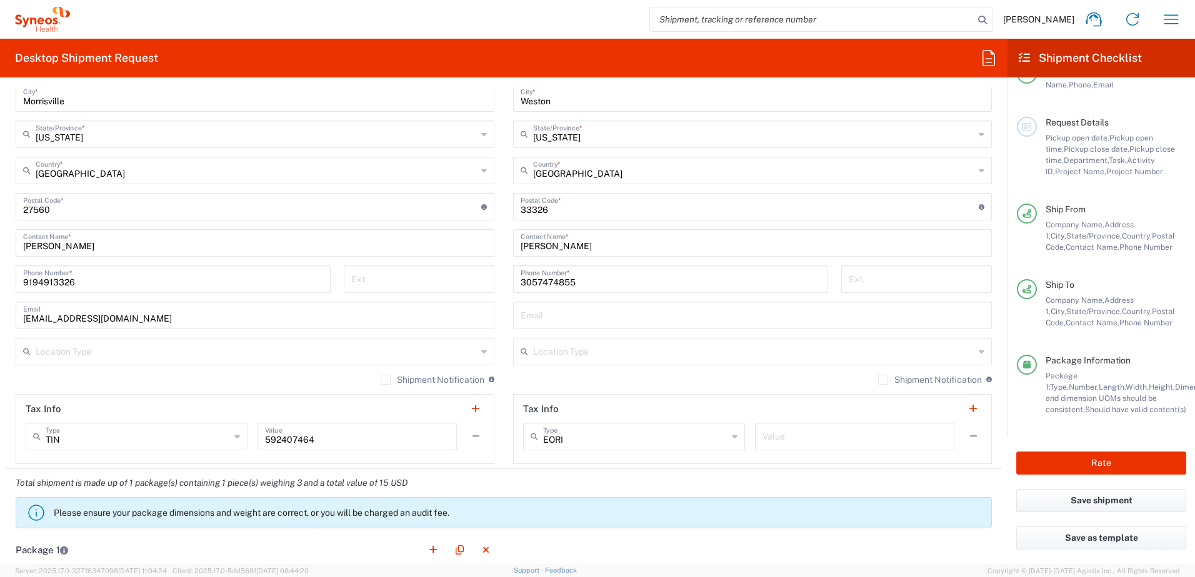
scroll to position [44, 0]
click at [1114, 503] on button "Save shipment" at bounding box center [1101, 500] width 170 height 23
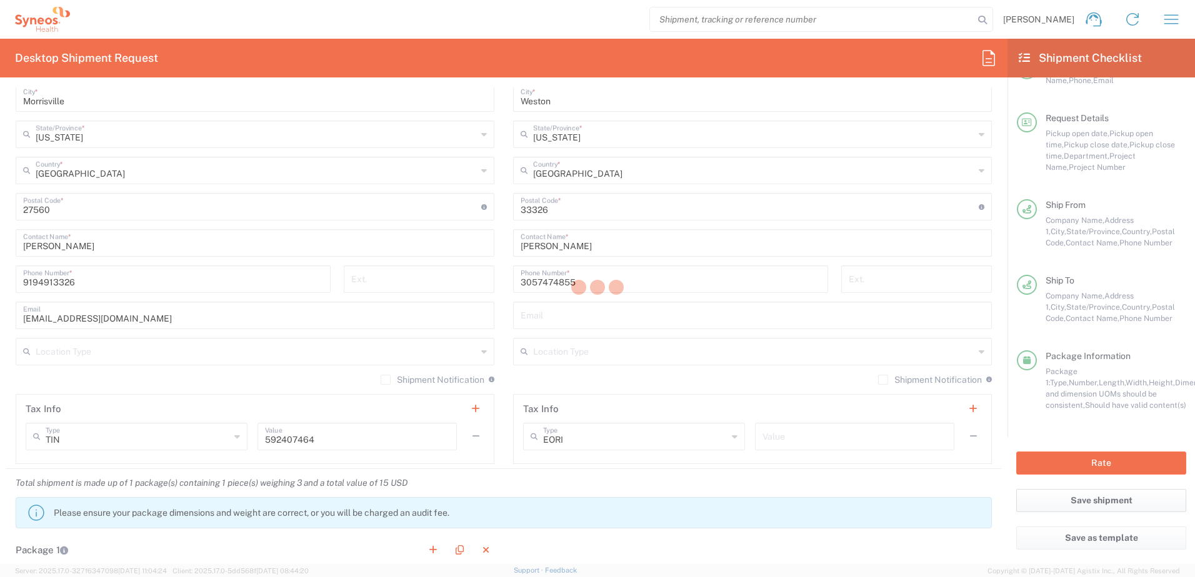
type input "**6183 DEPARTMENTAL EXPENSE"
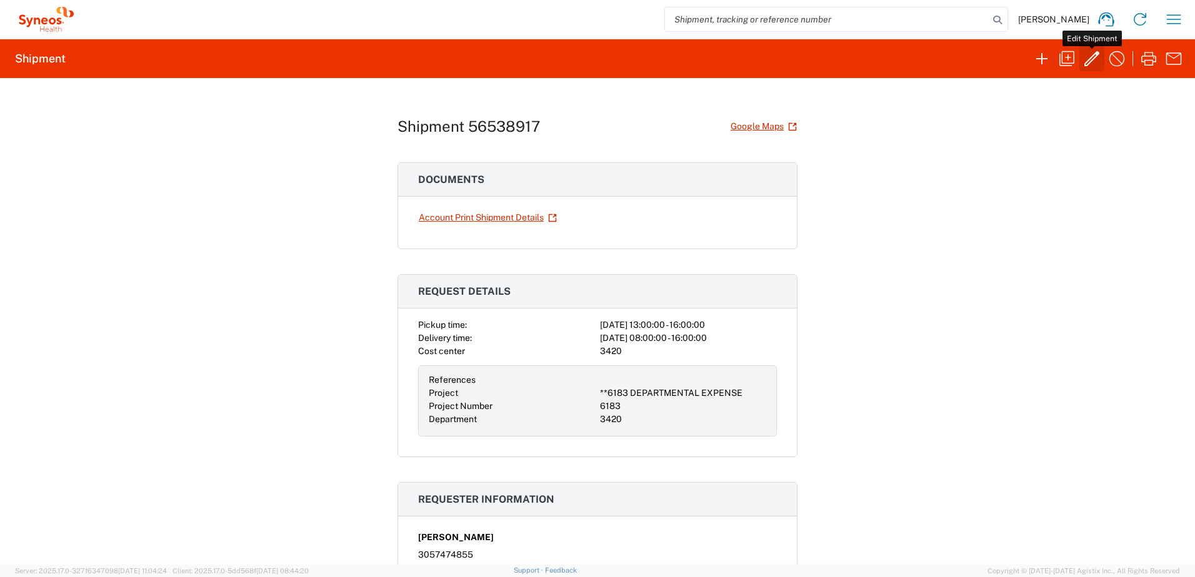
click at [1086, 59] on icon "button" at bounding box center [1092, 59] width 20 height 20
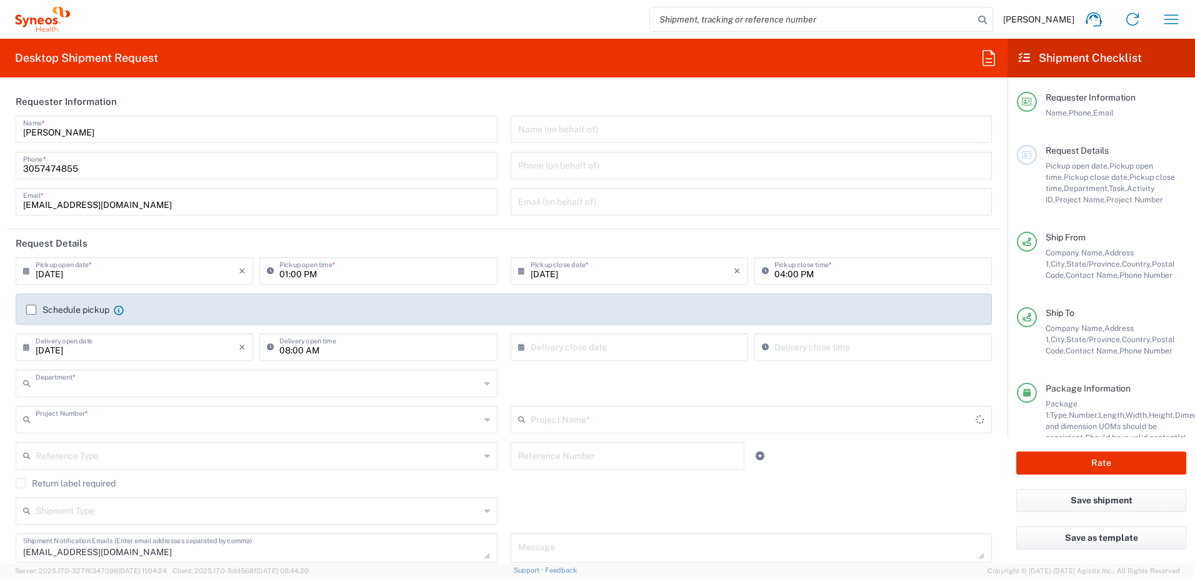
type input "3420"
type input "**6183 DEPARTMENTAL EXPENSE"
type input "North Carolina"
type input "Florida"
type input "Small Box"
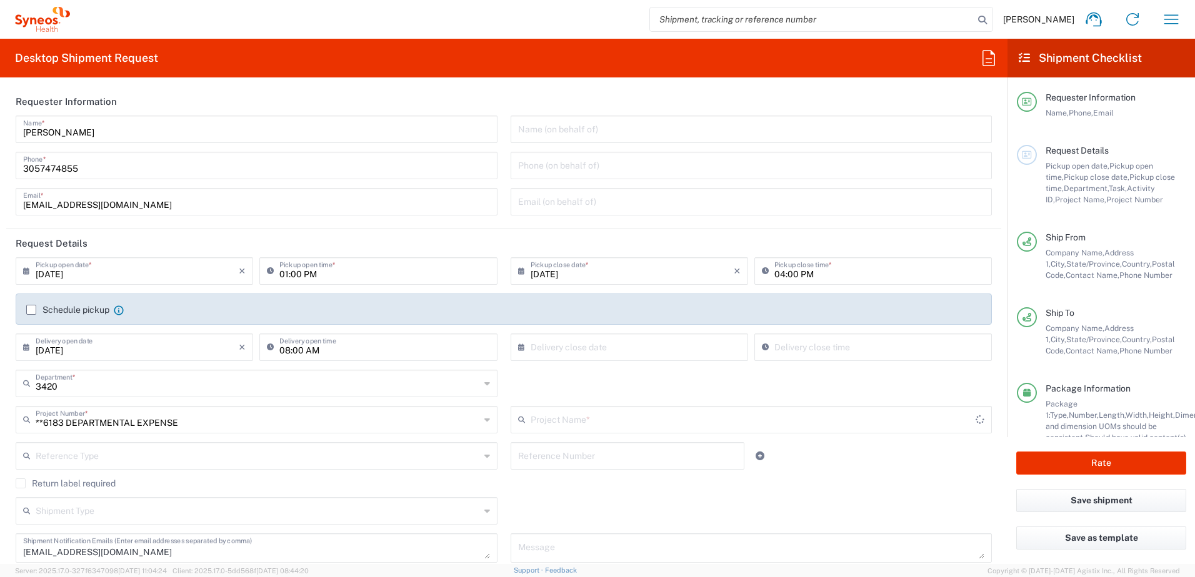
type input "6183"
drag, startPoint x: 666, startPoint y: 349, endPoint x: 517, endPoint y: 354, distance: 149.4
click at [666, 349] on input "text" at bounding box center [631, 347] width 203 height 22
click at [659, 479] on span "29" at bounding box center [661, 477] width 18 height 17
type input "08/29/2025"
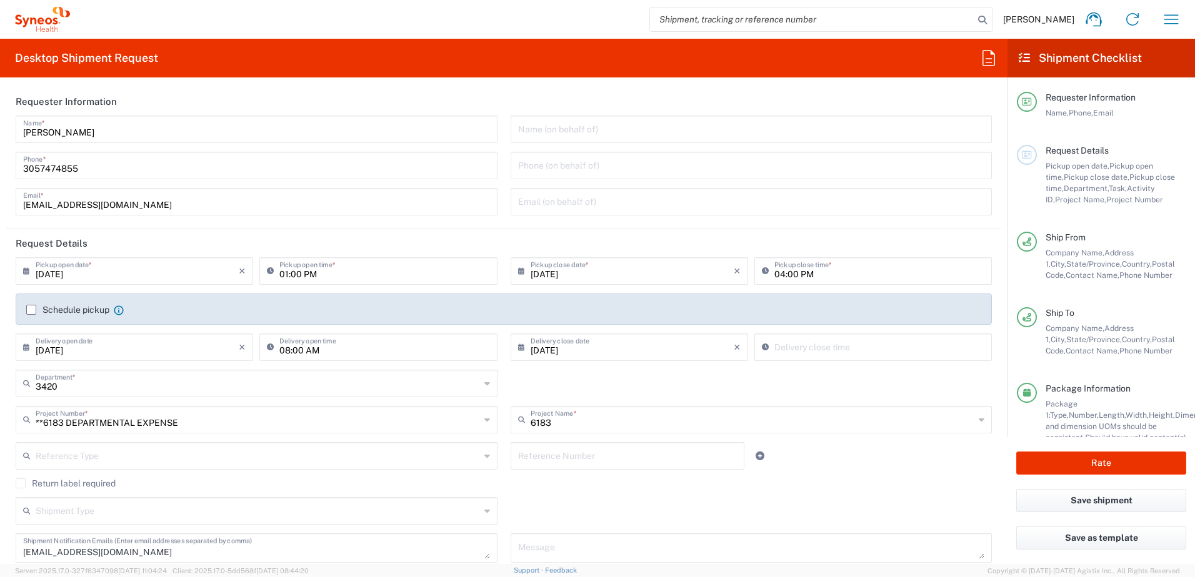
click at [697, 387] on div "3420 Department * 3420 3000 3100 3109 3110 3111 3112 3125 3130 3135 3136 3150 3…" at bounding box center [503, 388] width 989 height 36
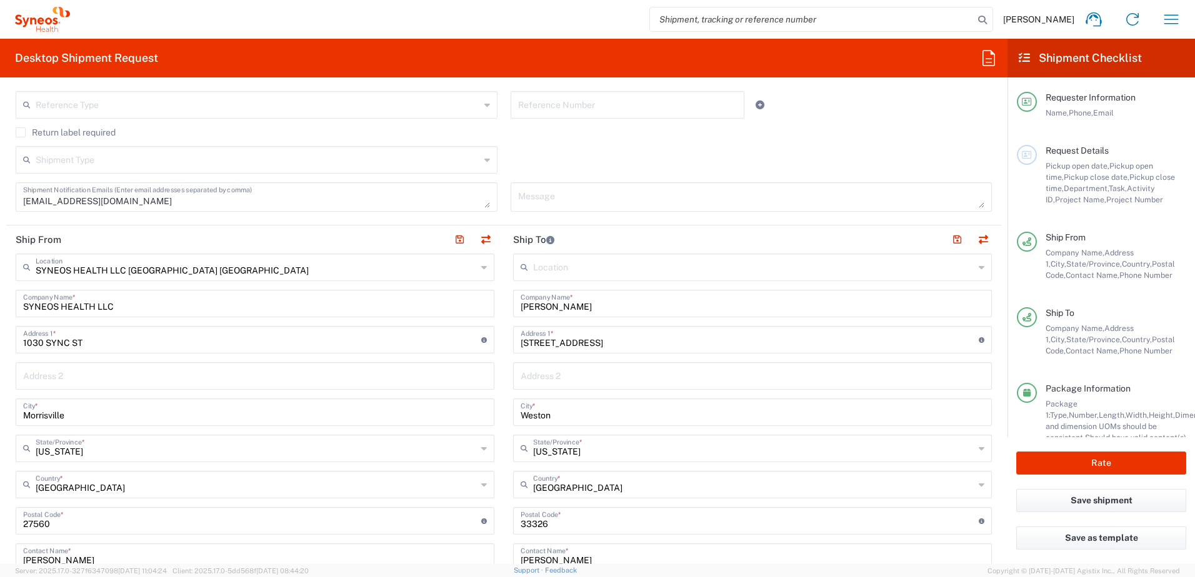
scroll to position [375, 0]
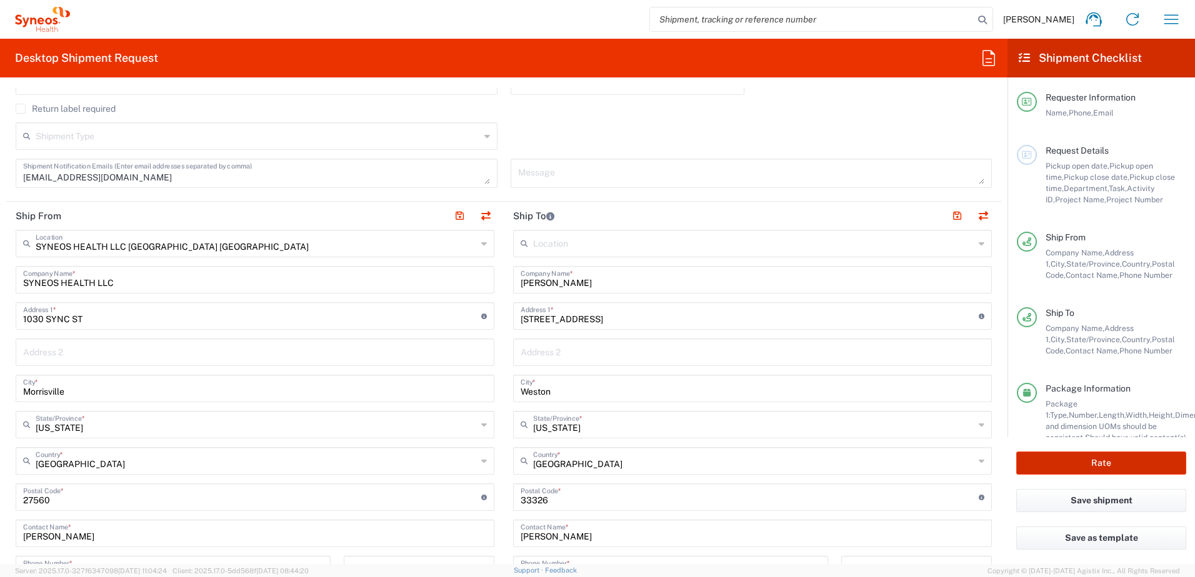
click at [1120, 464] on button "Rate" at bounding box center [1101, 463] width 170 height 23
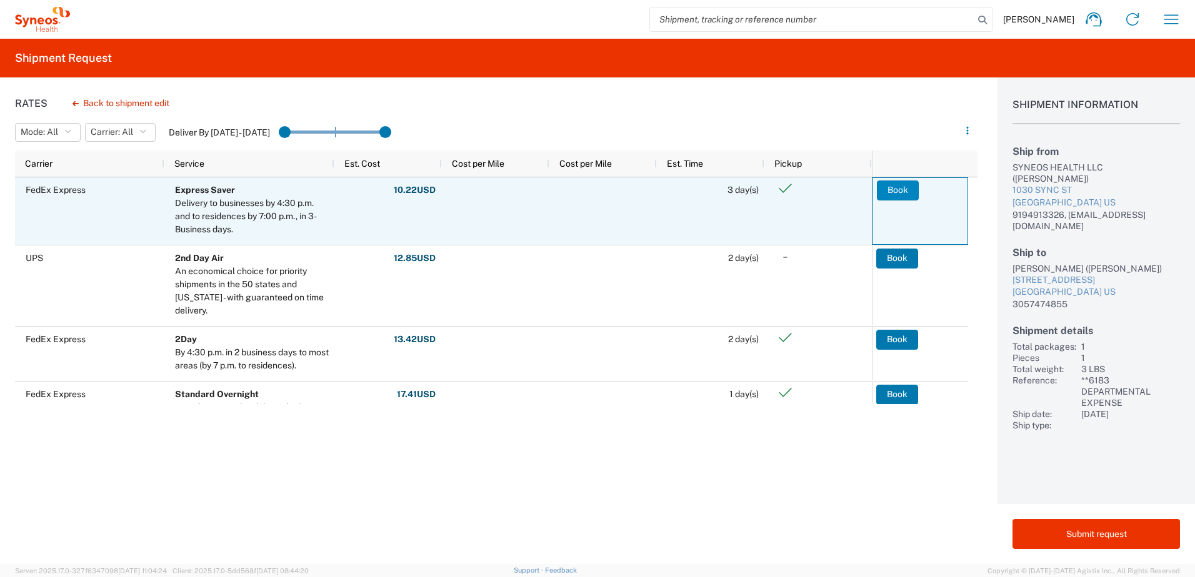
click at [896, 191] on button "Book" at bounding box center [898, 191] width 42 height 20
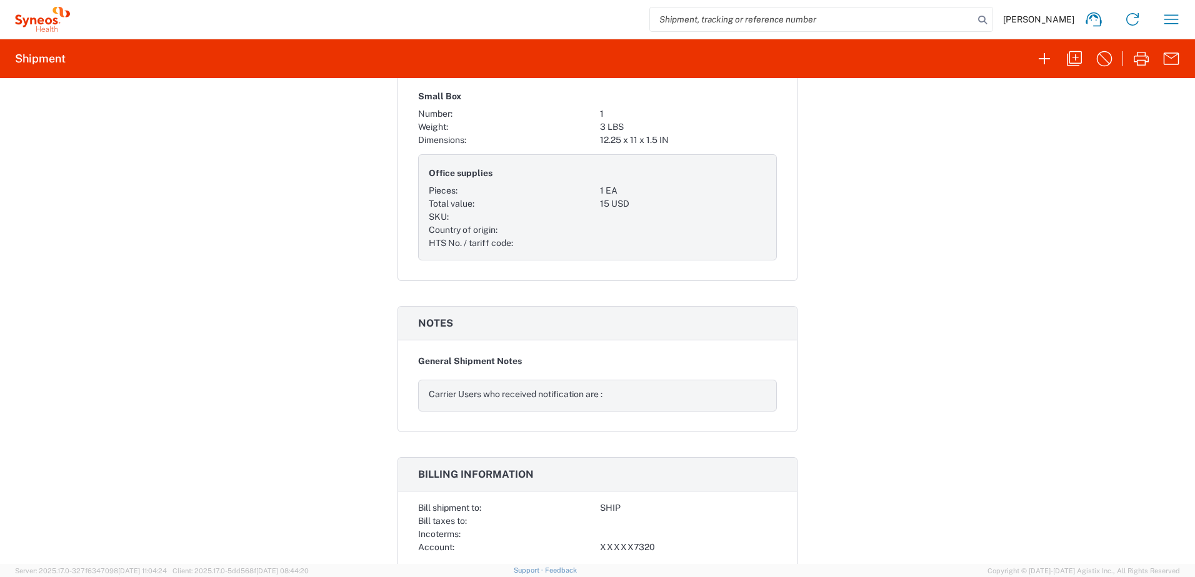
scroll to position [1023, 0]
